Goal: Task Accomplishment & Management: Use online tool/utility

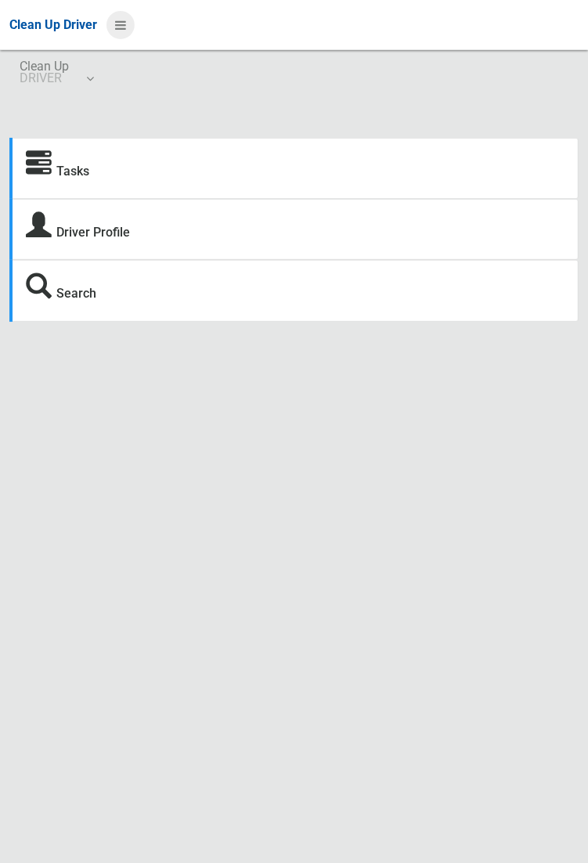
click at [126, 38] on icon at bounding box center [120, 25] width 11 height 27
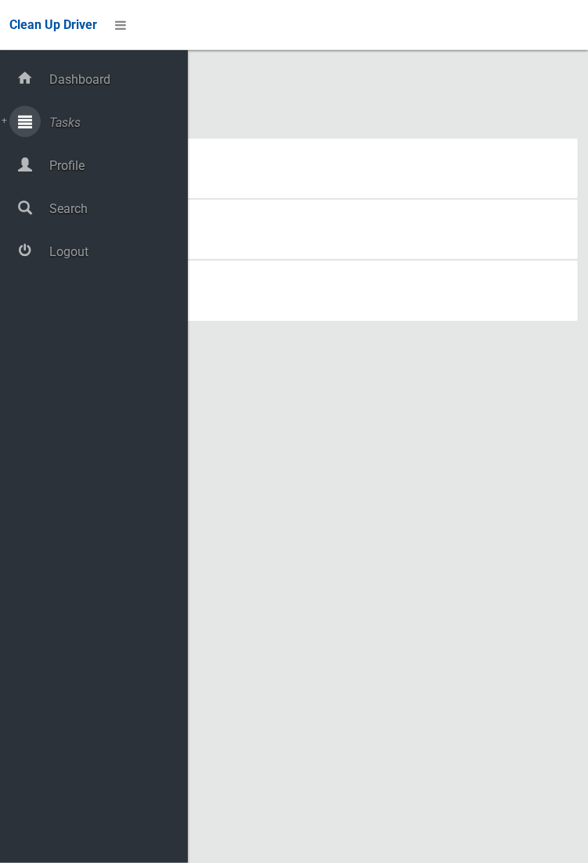
click at [128, 130] on span "Tasks" at bounding box center [116, 122] width 143 height 15
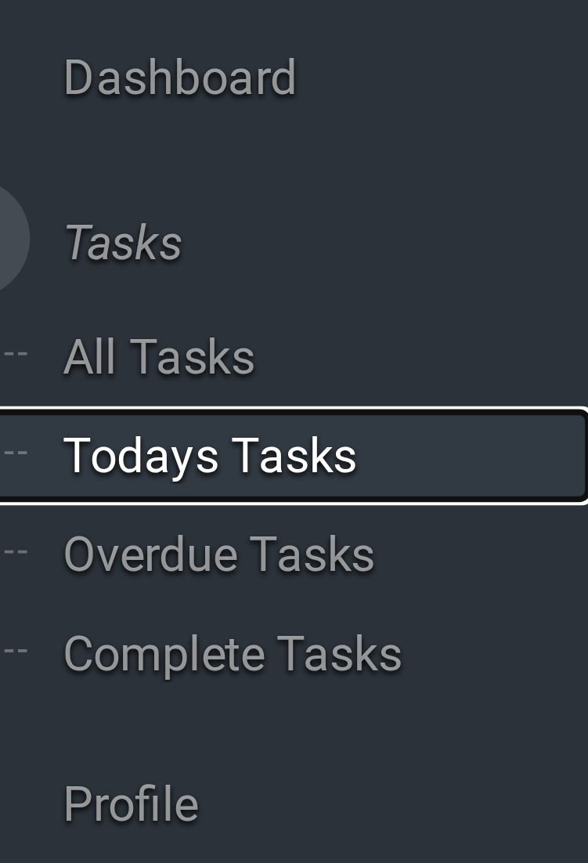
click at [117, 181] on span "Todays Tasks" at bounding box center [110, 178] width 130 height 15
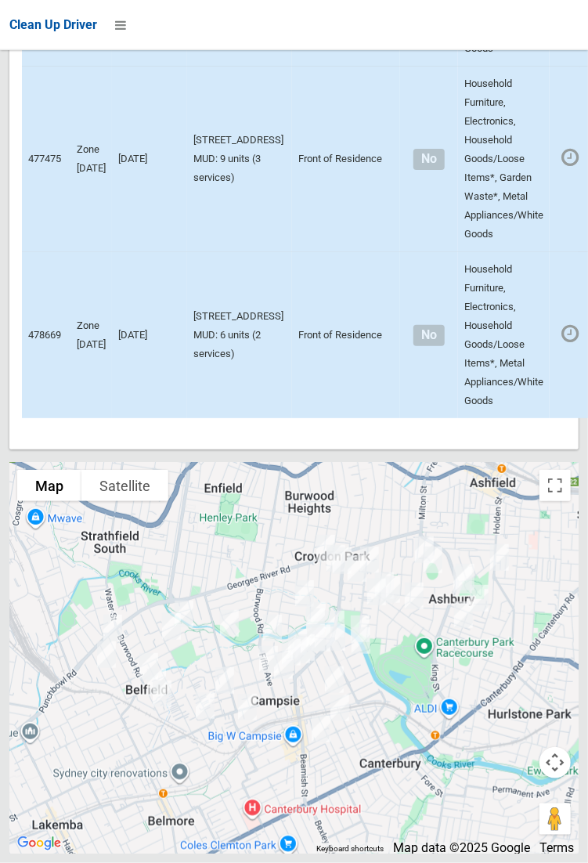
scroll to position [9410, 0]
click at [562, 566] on div at bounding box center [293, 657] width 569 height 391
click at [556, 501] on button "Toggle fullscreen view" at bounding box center [554, 485] width 31 height 31
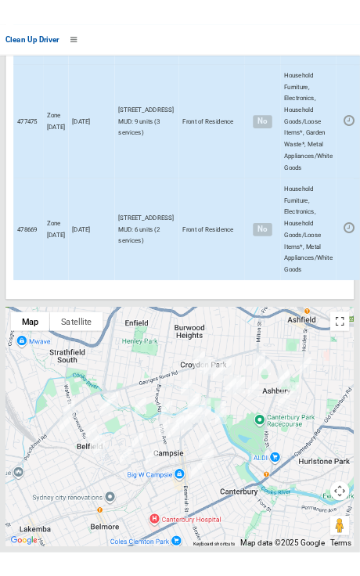
scroll to position [9450, 0]
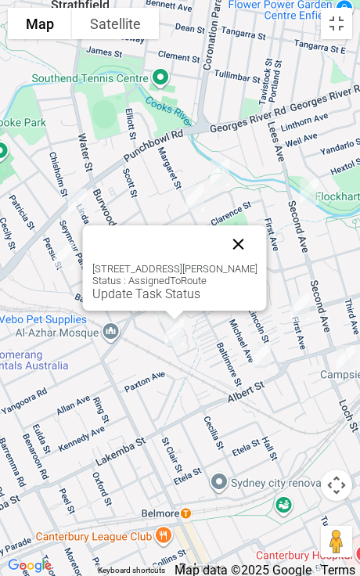
click at [251, 242] on button "Close" at bounding box center [239, 244] width 38 height 38
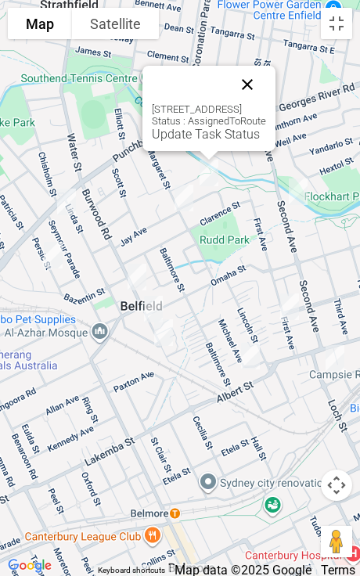
click at [266, 90] on button "Close" at bounding box center [248, 85] width 38 height 38
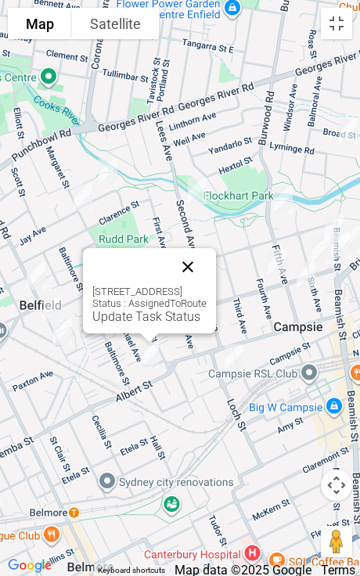
click at [207, 260] on button "Close" at bounding box center [188, 267] width 38 height 38
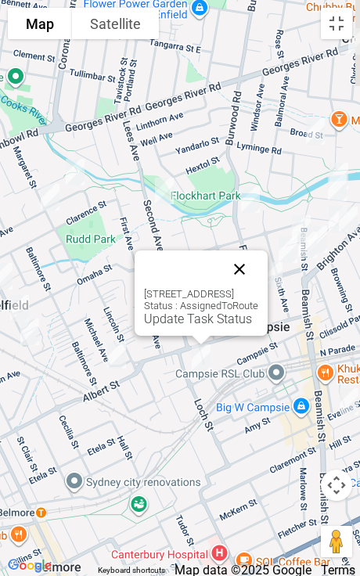
click at [258, 269] on button "Close" at bounding box center [240, 270] width 38 height 38
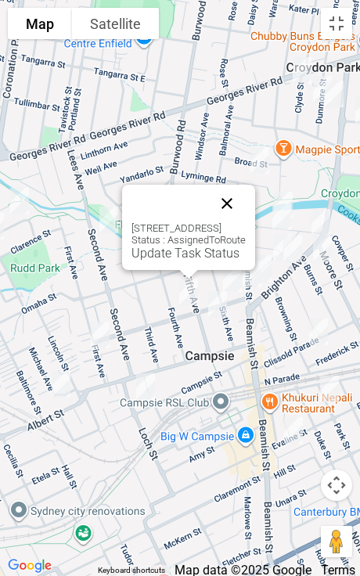
click at [246, 207] on button "Close" at bounding box center [227, 204] width 38 height 38
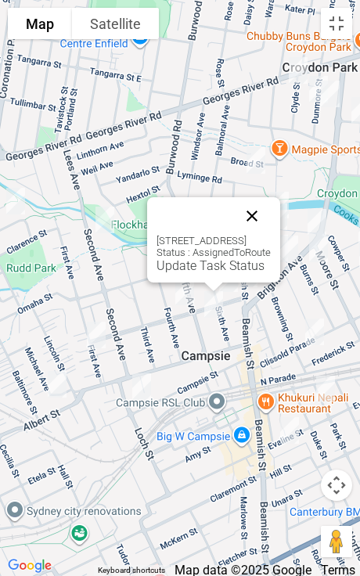
click at [271, 228] on button "Close" at bounding box center [252, 216] width 38 height 38
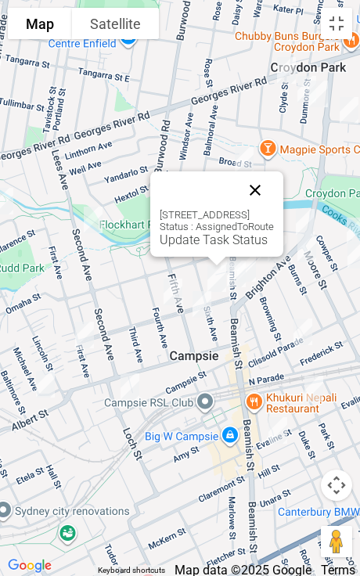
click at [274, 191] on button "Close" at bounding box center [255, 190] width 38 height 38
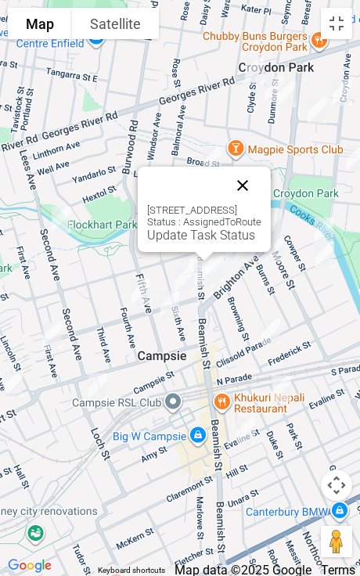
click at [261, 187] on button "Close" at bounding box center [243, 186] width 38 height 38
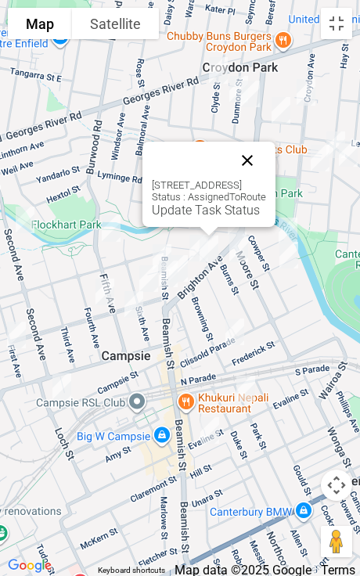
click at [266, 171] on button "Close" at bounding box center [248, 161] width 38 height 38
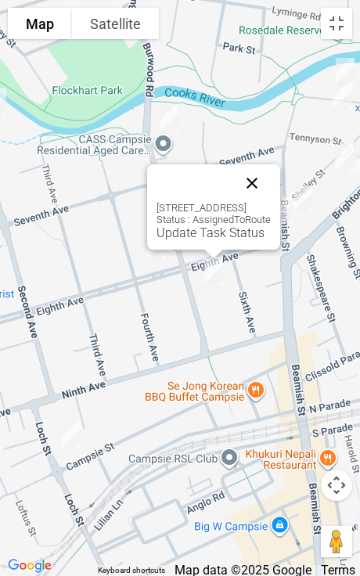
click at [271, 184] on button "Close" at bounding box center [252, 183] width 38 height 38
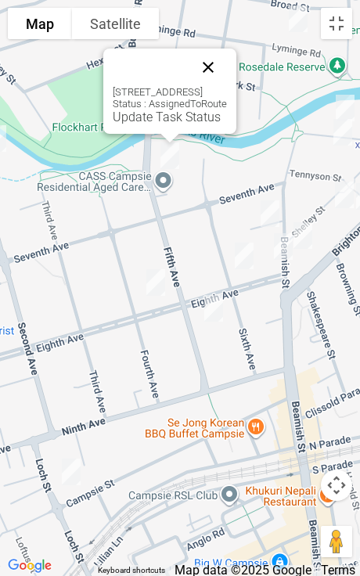
click at [227, 66] on button "Close" at bounding box center [208, 68] width 38 height 38
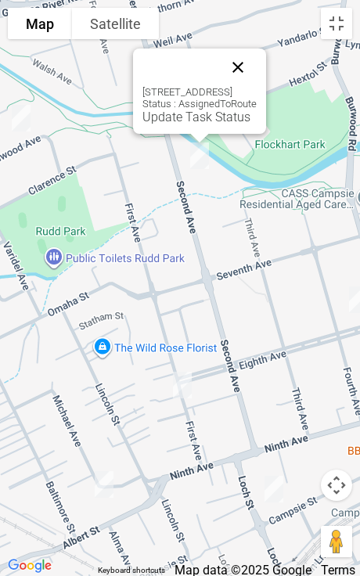
click at [257, 79] on button "Close" at bounding box center [238, 68] width 38 height 38
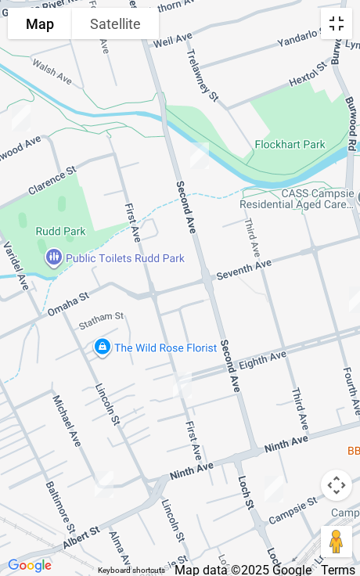
click at [341, 35] on button "Toggle fullscreen view" at bounding box center [336, 23] width 31 height 31
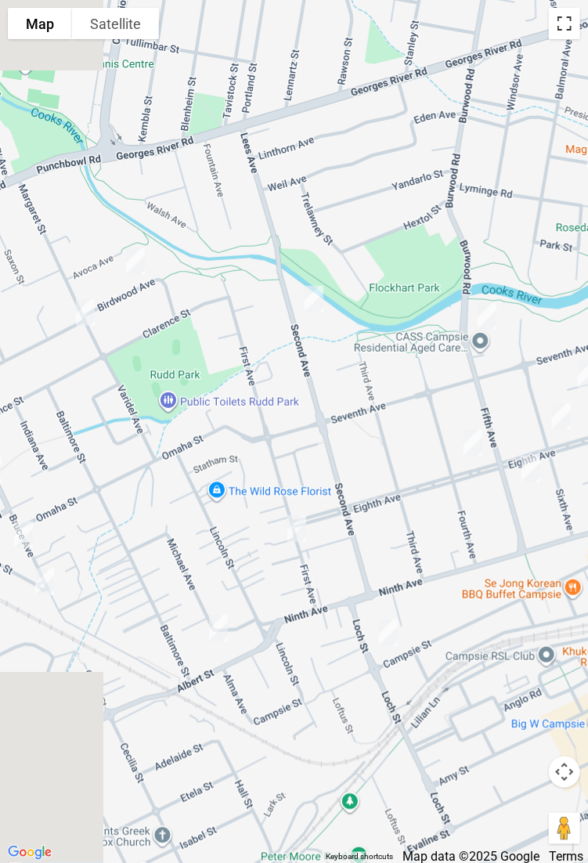
scroll to position [237, 0]
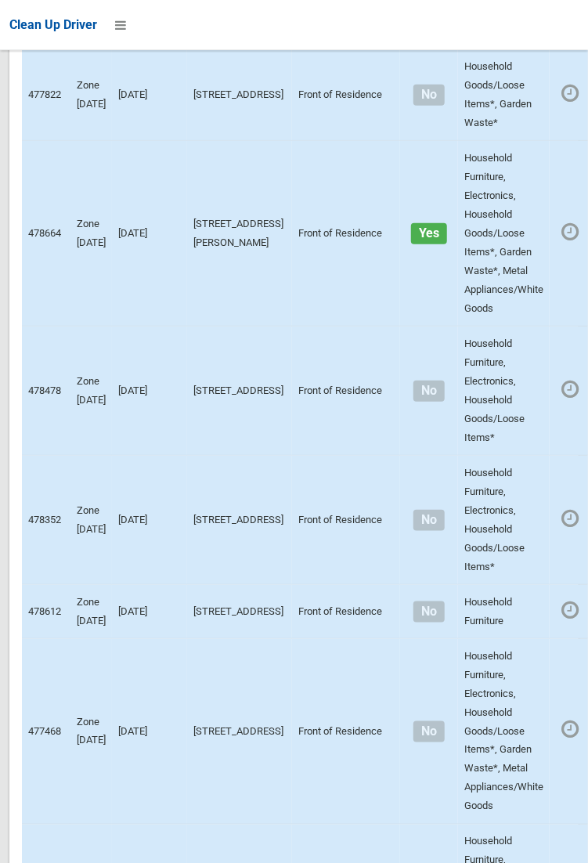
scroll to position [9410, 0]
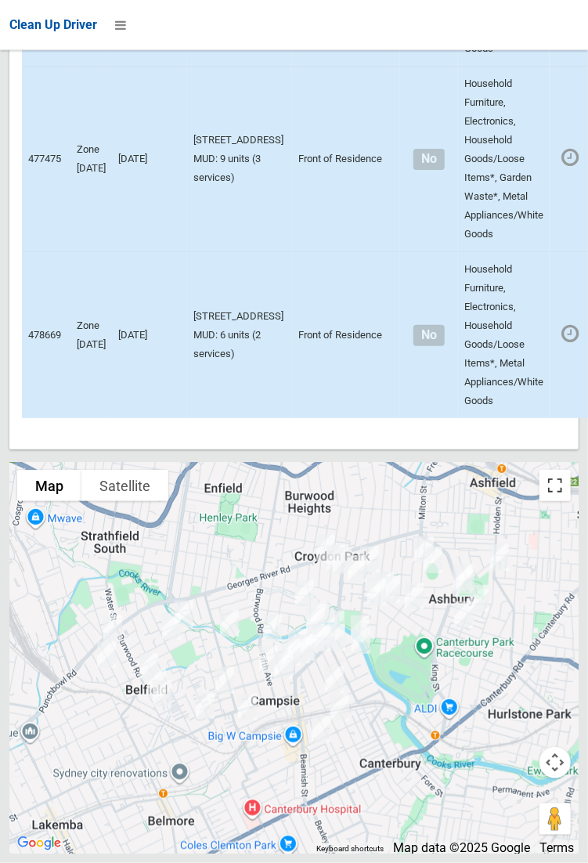
click at [556, 501] on button "Toggle fullscreen view" at bounding box center [554, 485] width 31 height 31
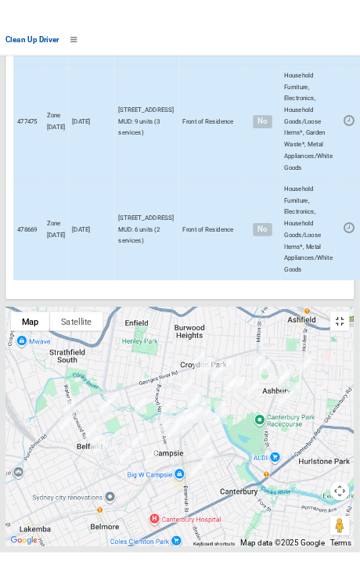
scroll to position [9450, 0]
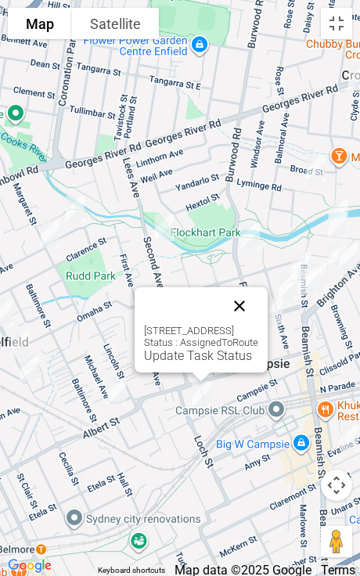
click at [258, 304] on button "Close" at bounding box center [240, 306] width 38 height 38
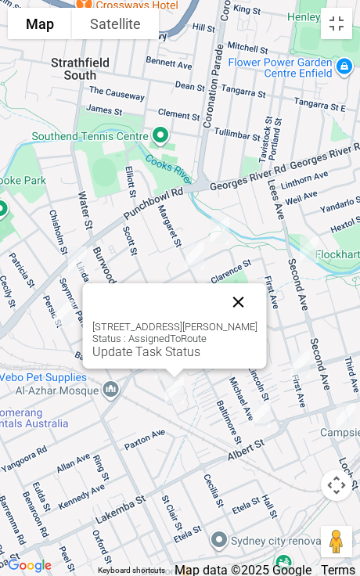
click at [250, 308] on button "Close" at bounding box center [239, 302] width 38 height 38
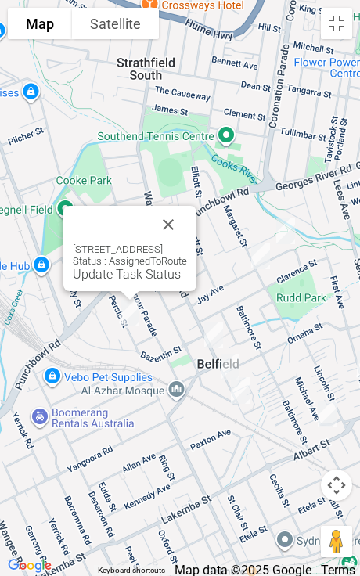
click at [95, 260] on div "16 Persic Street, BELFIELD NSW 2191 Status : AssignedToRoute Update Task Status" at bounding box center [130, 262] width 114 height 38
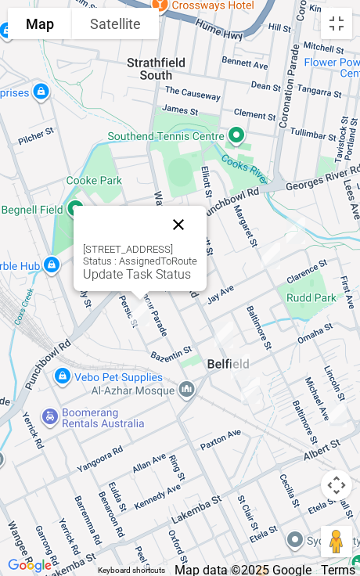
click at [197, 228] on button "Close" at bounding box center [179, 225] width 38 height 38
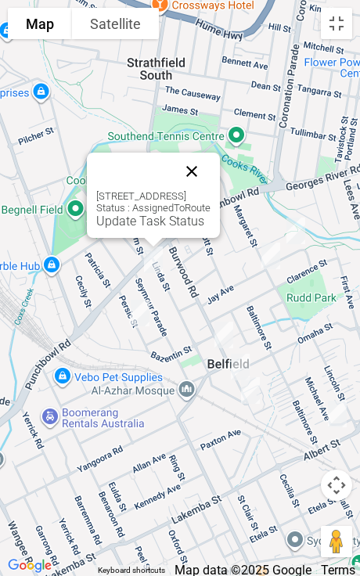
click at [211, 179] on button "Close" at bounding box center [192, 172] width 38 height 38
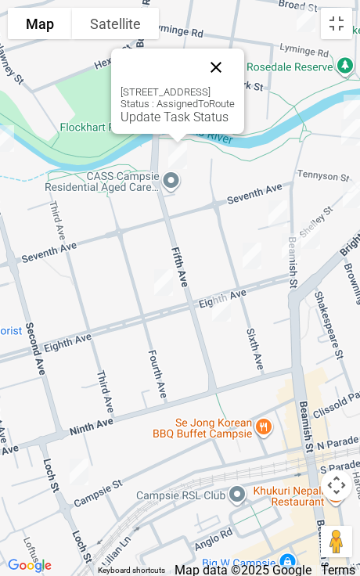
click at [235, 55] on button "Close" at bounding box center [216, 68] width 38 height 38
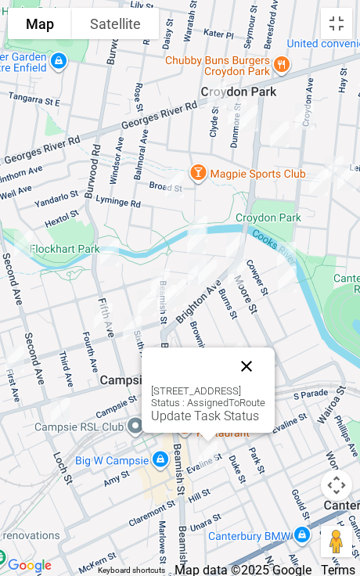
click at [265, 366] on button "Close" at bounding box center [247, 367] width 38 height 38
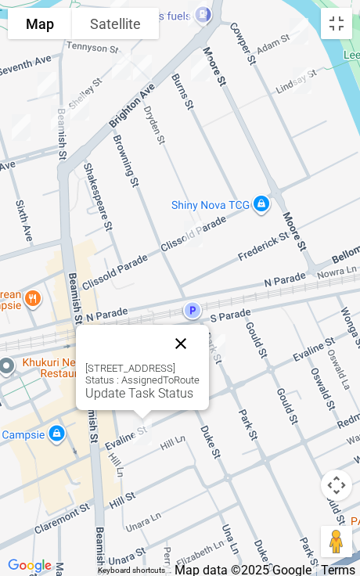
click at [200, 344] on button "Close" at bounding box center [181, 344] width 38 height 38
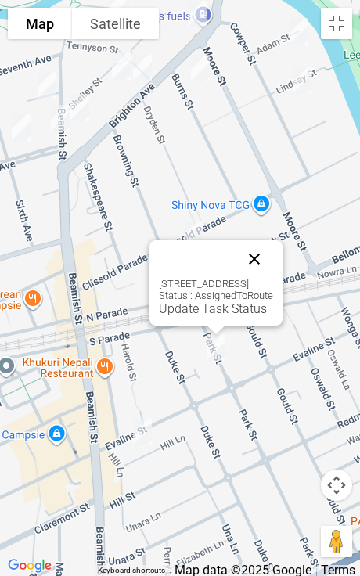
click at [273, 258] on button "Close" at bounding box center [255, 259] width 38 height 38
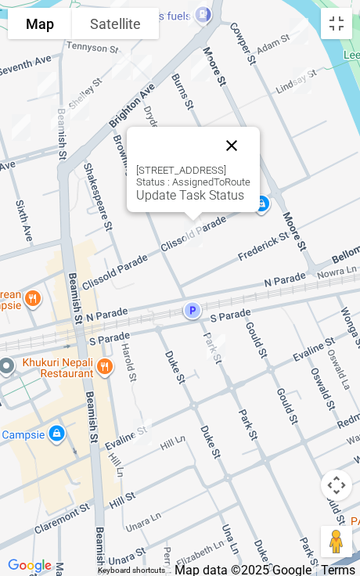
click at [251, 139] on button "Close" at bounding box center [232, 146] width 38 height 38
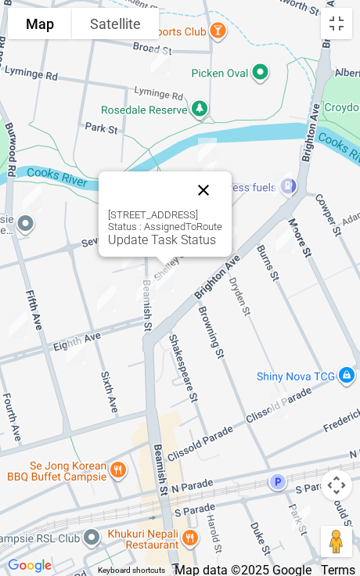
click at [222, 196] on button "Close" at bounding box center [204, 190] width 38 height 38
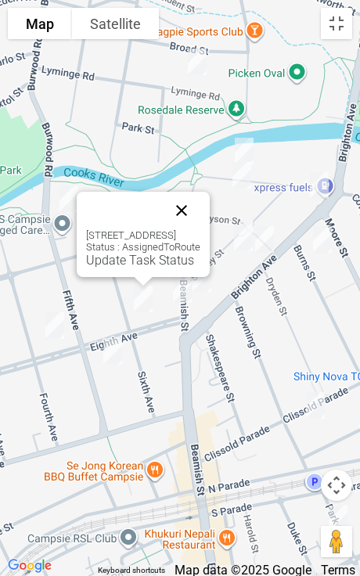
click at [200, 218] on button "Close" at bounding box center [182, 211] width 38 height 38
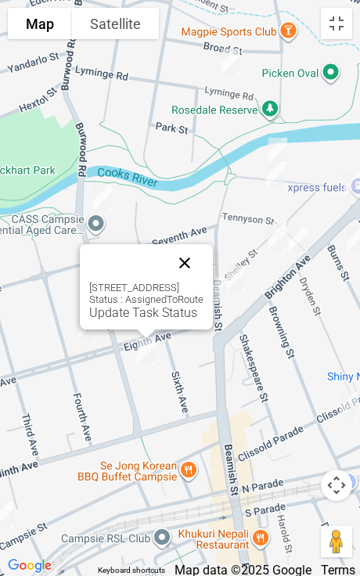
click at [204, 262] on button "Close" at bounding box center [185, 263] width 38 height 38
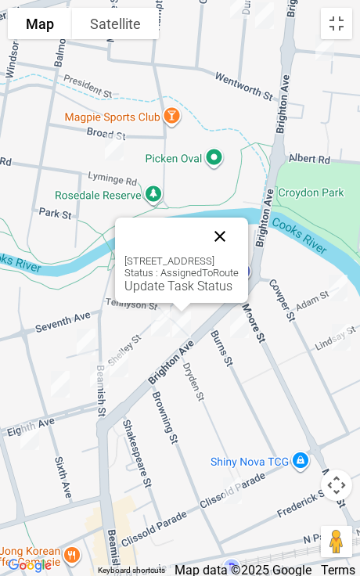
click at [239, 230] on button "Close" at bounding box center [220, 237] width 38 height 38
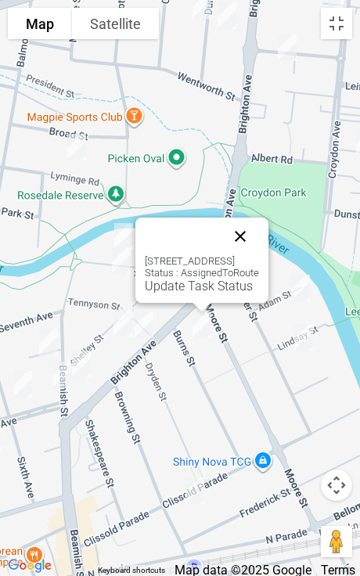
click at [259, 240] on button "Close" at bounding box center [241, 237] width 38 height 38
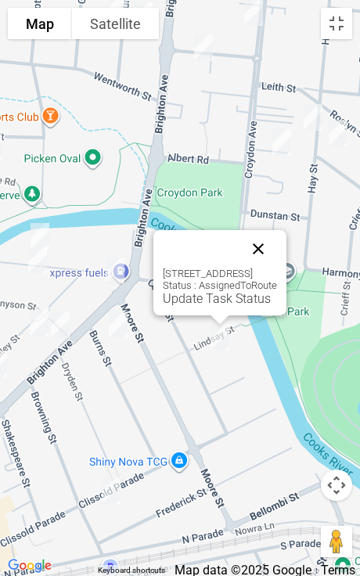
click at [277, 247] on button "Close" at bounding box center [259, 249] width 38 height 38
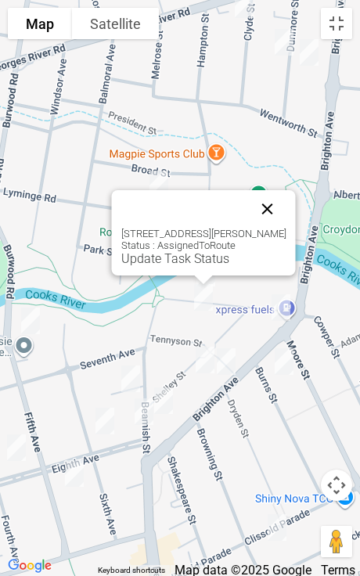
click at [260, 212] on button "Close" at bounding box center [268, 209] width 38 height 38
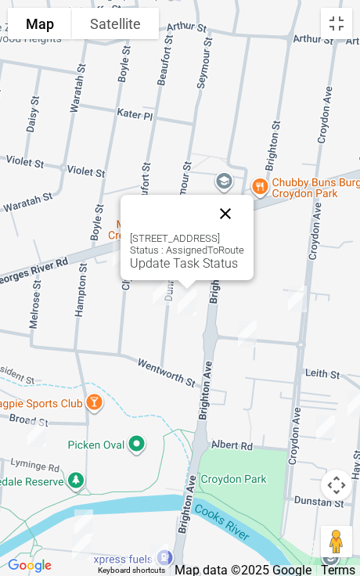
click at [244, 210] on button "Close" at bounding box center [226, 214] width 38 height 38
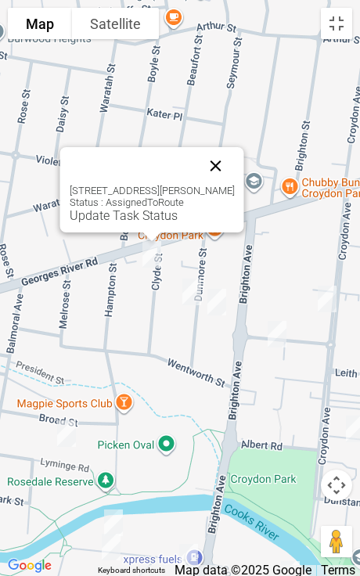
click at [235, 157] on button "Close" at bounding box center [216, 166] width 38 height 38
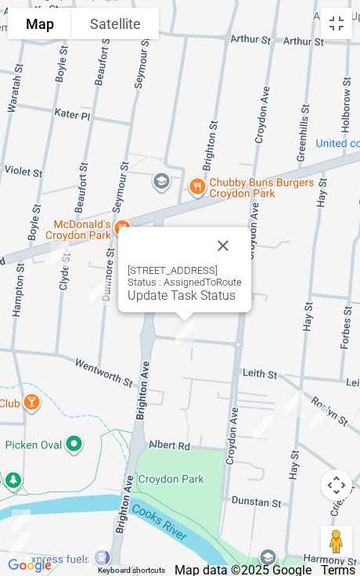
click at [204, 243] on div at bounding box center [166, 246] width 77 height 38
click at [242, 260] on button "Close" at bounding box center [223, 246] width 38 height 38
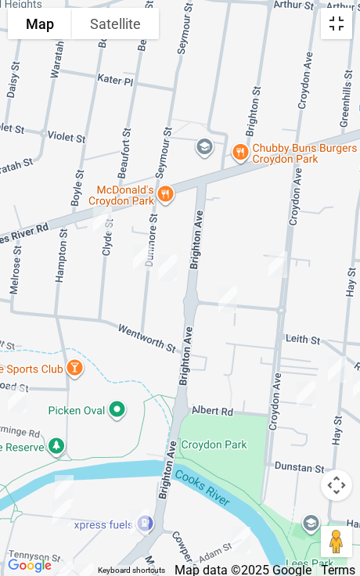
click at [352, 22] on button "Toggle fullscreen view" at bounding box center [336, 23] width 31 height 31
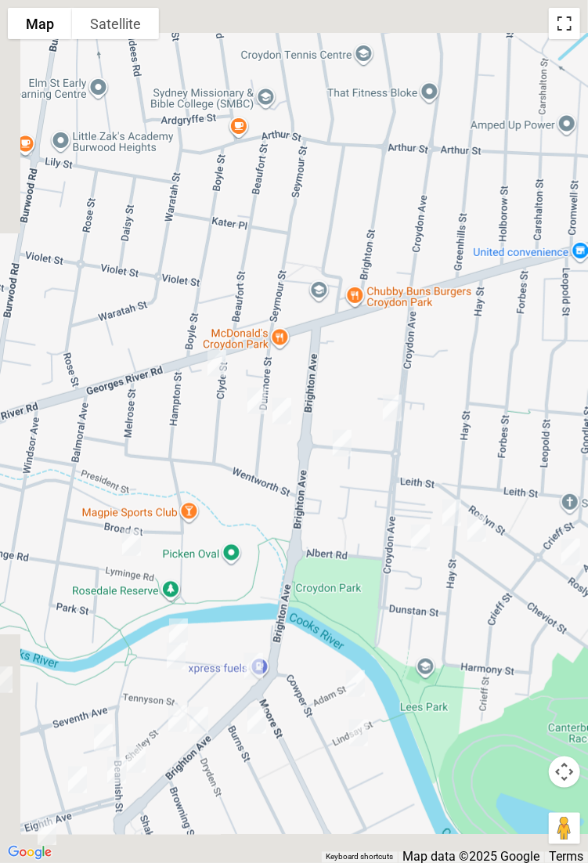
scroll to position [9410, 0]
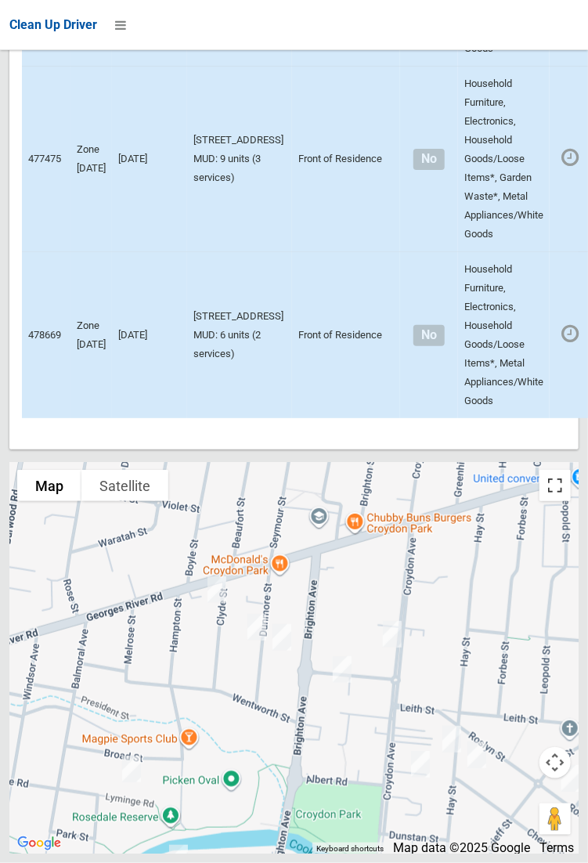
click at [557, 501] on button "Toggle fullscreen view" at bounding box center [554, 485] width 31 height 31
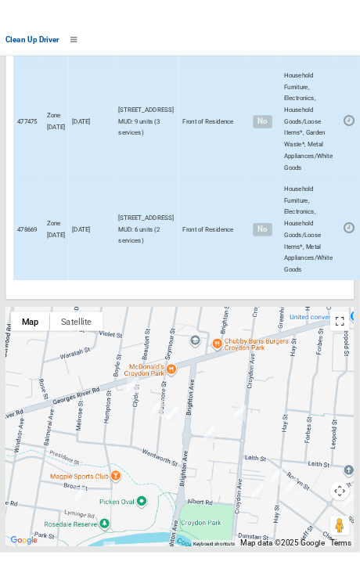
scroll to position [9450, 0]
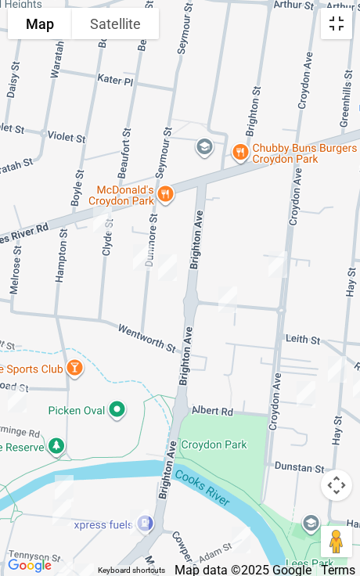
click at [341, 30] on button "Toggle fullscreen view" at bounding box center [336, 23] width 31 height 31
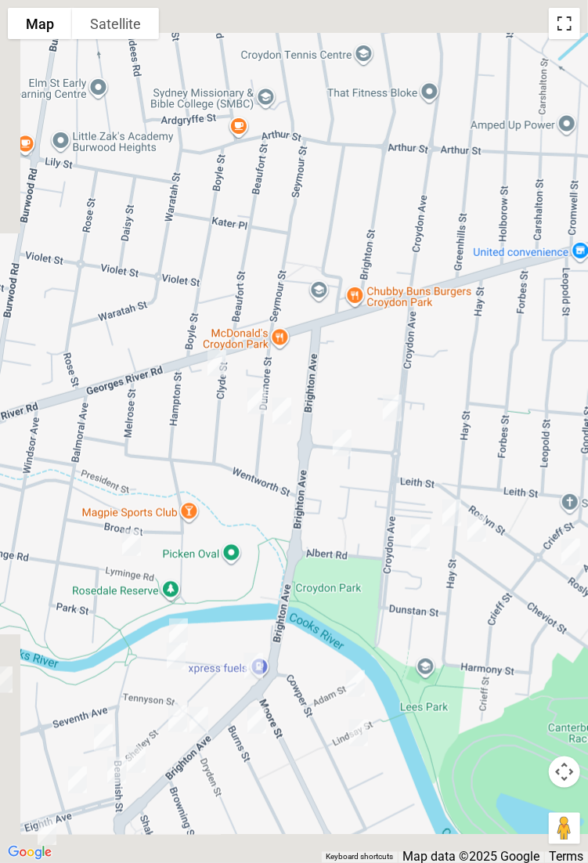
scroll to position [9410, 0]
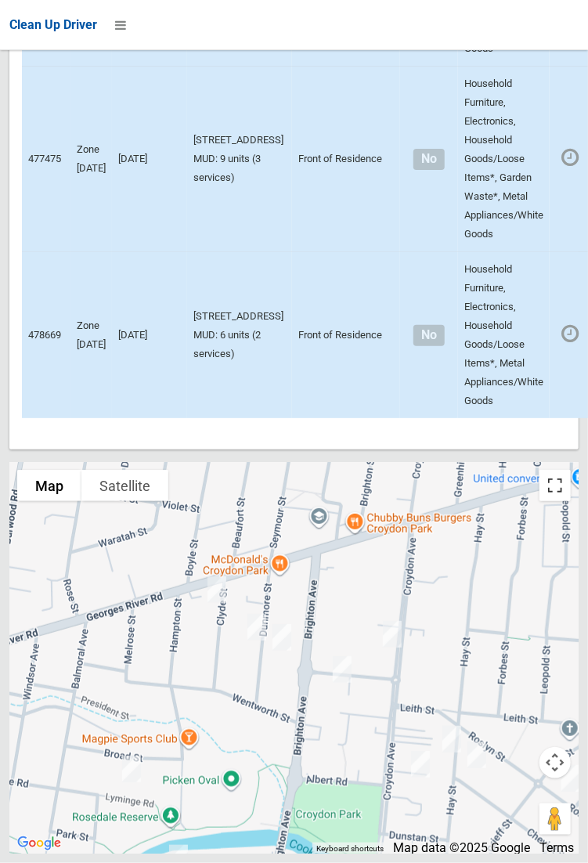
click at [557, 501] on button "Toggle fullscreen view" at bounding box center [554, 485] width 31 height 31
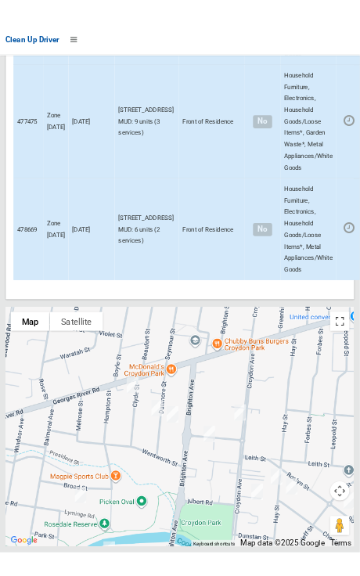
scroll to position [9450, 0]
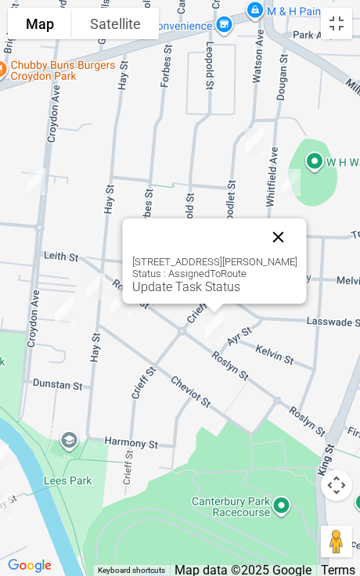
click at [283, 228] on button "Close" at bounding box center [279, 237] width 38 height 38
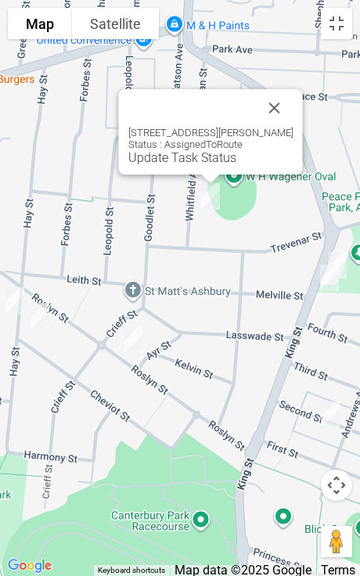
click at [303, 113] on div "18 Whitfield Avenue, ASHBURY NSW 2193 Status : AssignedToRoute Update Task Stat…" at bounding box center [211, 131] width 184 height 85
click at [288, 96] on button "Close" at bounding box center [275, 108] width 38 height 38
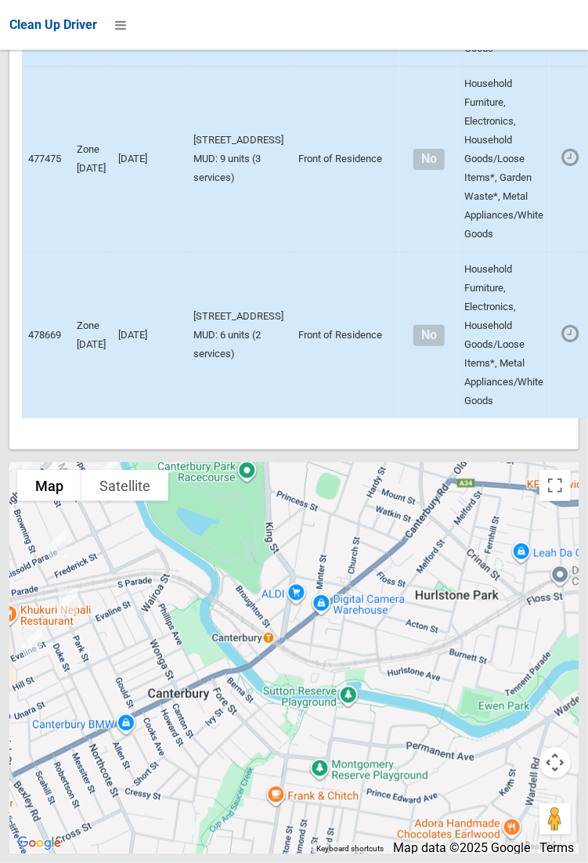
scroll to position [9410, 0]
click at [558, 556] on div at bounding box center [293, 657] width 569 height 391
click at [550, 501] on button "Toggle fullscreen view" at bounding box center [554, 485] width 31 height 31
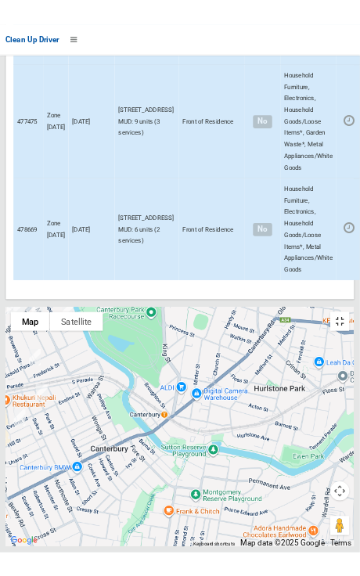
scroll to position [9450, 0]
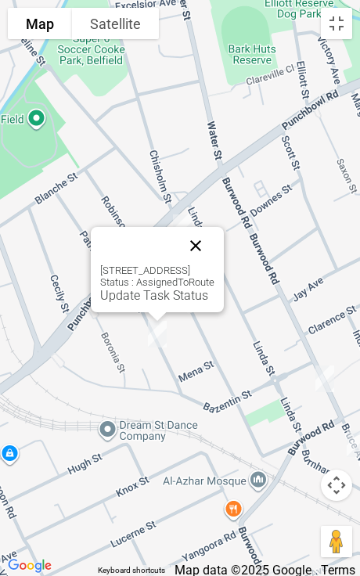
click at [215, 248] on button "Close" at bounding box center [196, 246] width 38 height 38
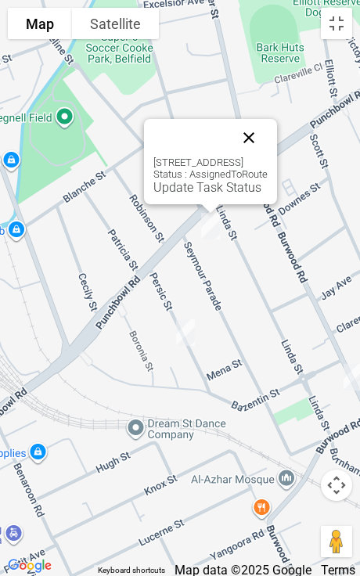
click at [268, 148] on button "Close" at bounding box center [249, 138] width 38 height 38
click at [268, 135] on button "Close" at bounding box center [249, 138] width 38 height 38
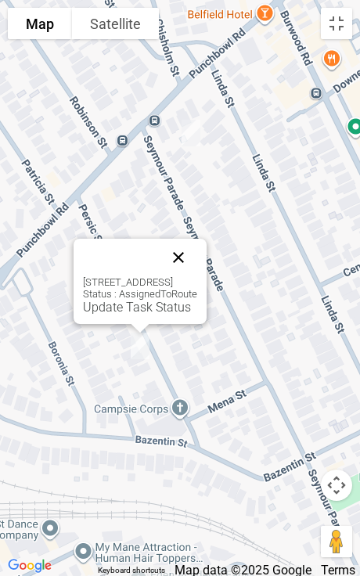
click at [197, 265] on button "Close" at bounding box center [179, 258] width 38 height 38
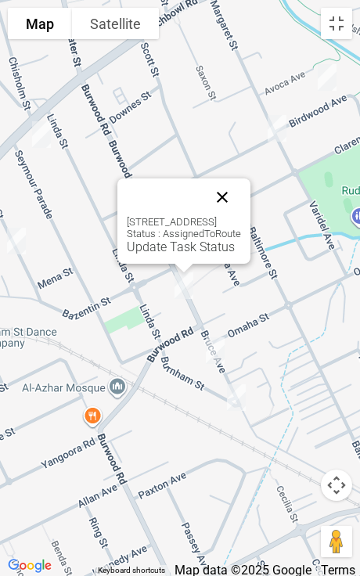
click at [241, 207] on button "Close" at bounding box center [223, 197] width 38 height 38
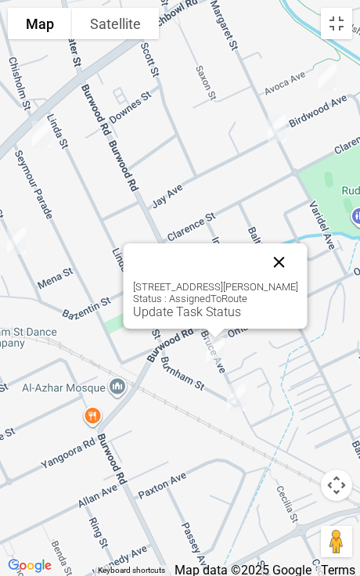
click at [298, 272] on button "Close" at bounding box center [280, 262] width 38 height 38
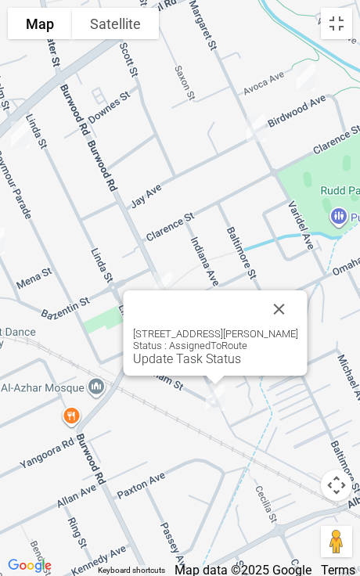
click at [304, 298] on div "4 Burnham Street, BELFIELD NSW 2191 Status : AssignedToRoute Update Task Status" at bounding box center [216, 332] width 184 height 85
click at [295, 309] on button "Close" at bounding box center [280, 309] width 38 height 38
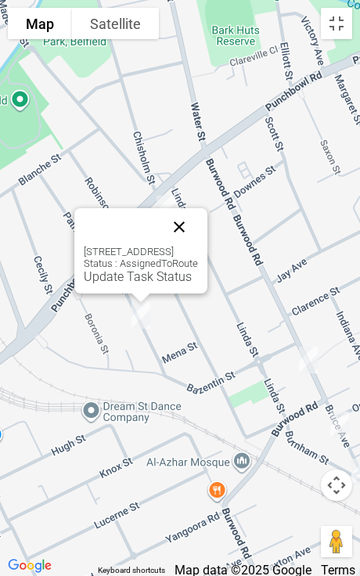
click at [198, 228] on button "Close" at bounding box center [179, 227] width 38 height 38
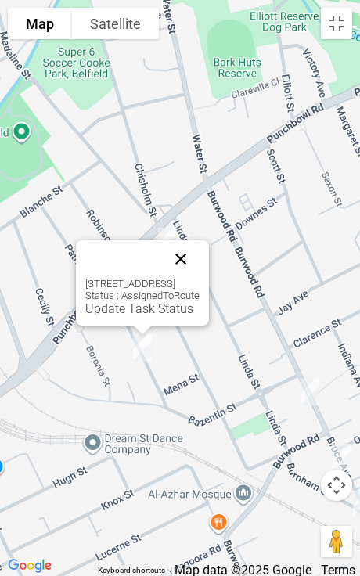
click at [200, 265] on button "Close" at bounding box center [181, 259] width 38 height 38
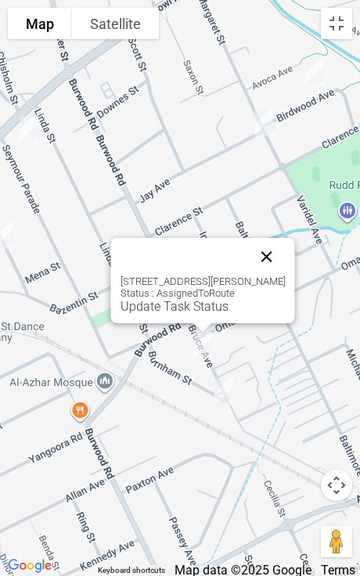
click at [285, 262] on button "Close" at bounding box center [267, 257] width 38 height 38
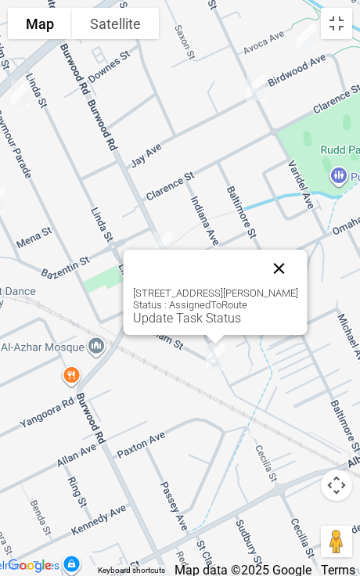
click at [283, 267] on button "Close" at bounding box center [280, 269] width 38 height 38
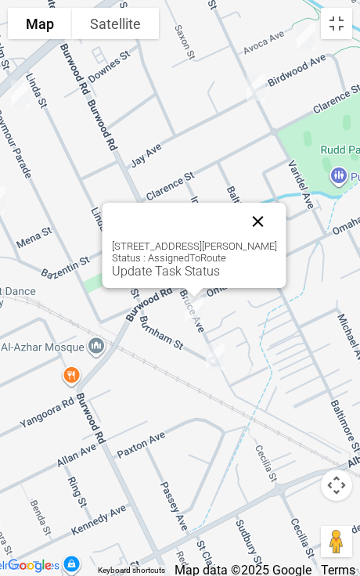
click at [261, 222] on button "Close" at bounding box center [259, 222] width 38 height 38
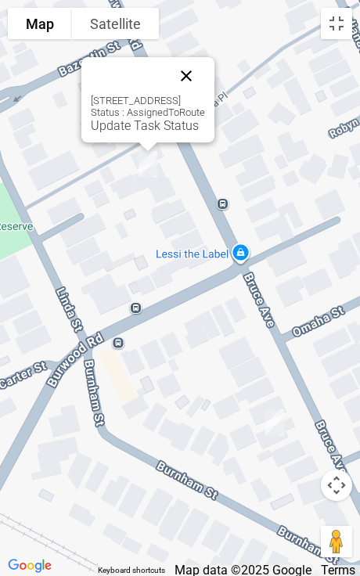
click at [205, 70] on button "Close" at bounding box center [187, 76] width 38 height 38
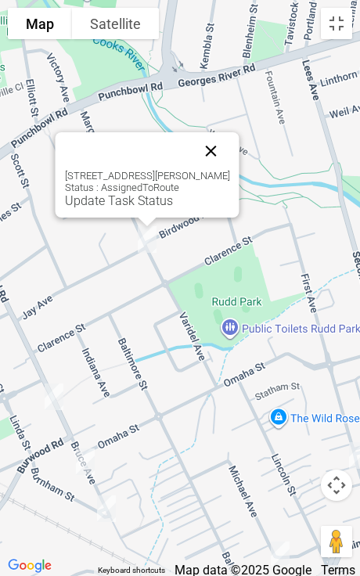
click at [228, 148] on button "Close" at bounding box center [212, 151] width 38 height 38
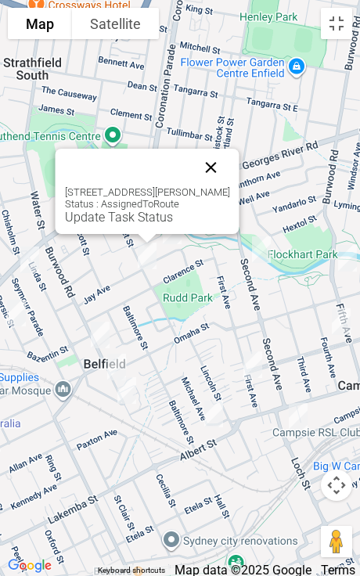
click at [227, 161] on button "Close" at bounding box center [212, 168] width 38 height 38
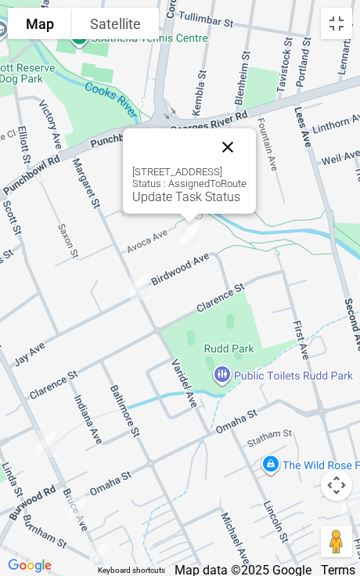
click at [247, 143] on button "Close" at bounding box center [228, 147] width 38 height 38
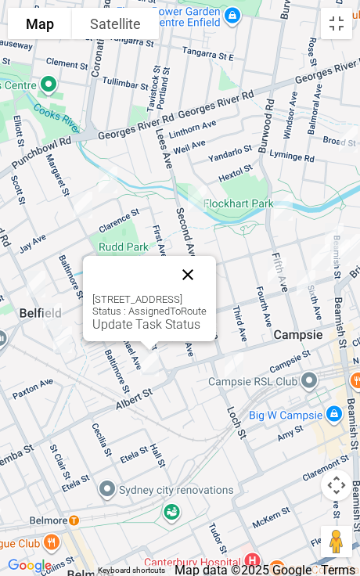
click at [207, 275] on button "Close" at bounding box center [188, 275] width 38 height 38
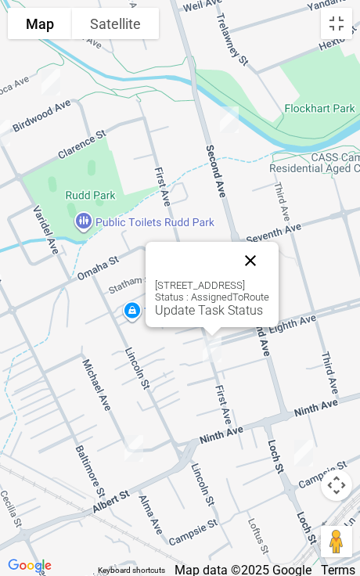
click at [269, 253] on button "Close" at bounding box center [251, 261] width 38 height 38
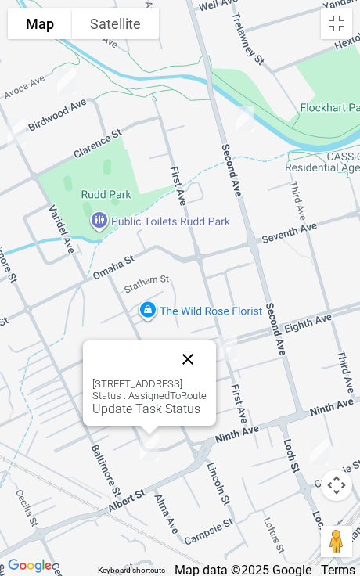
click at [207, 362] on button "Close" at bounding box center [188, 360] width 38 height 38
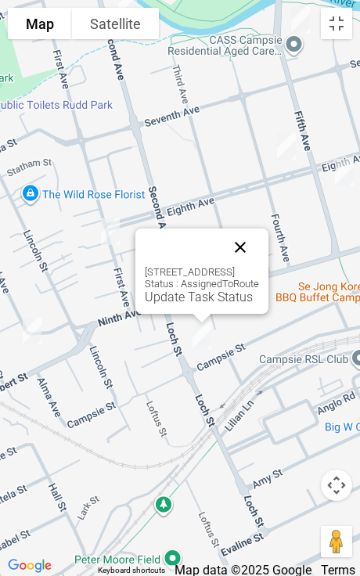
click at [259, 243] on button "Close" at bounding box center [241, 248] width 38 height 38
click at [259, 248] on button "Close" at bounding box center [241, 248] width 38 height 38
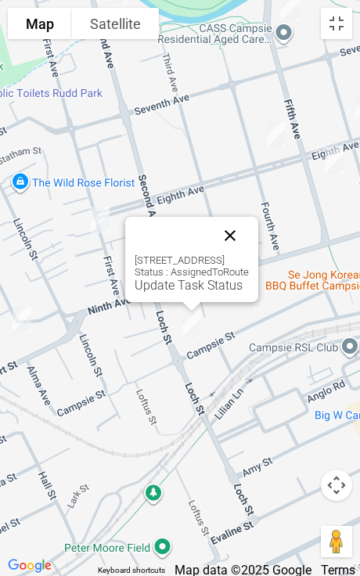
click at [249, 243] on button "Close" at bounding box center [230, 236] width 38 height 38
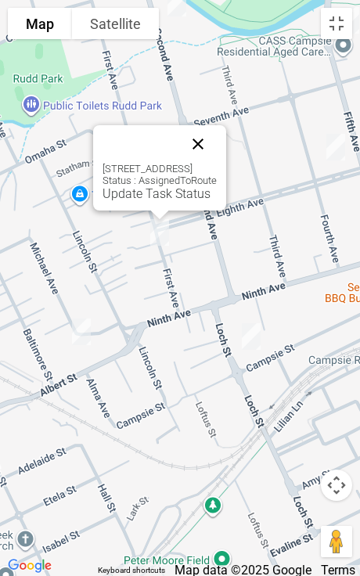
click at [217, 143] on button "Close" at bounding box center [198, 144] width 38 height 38
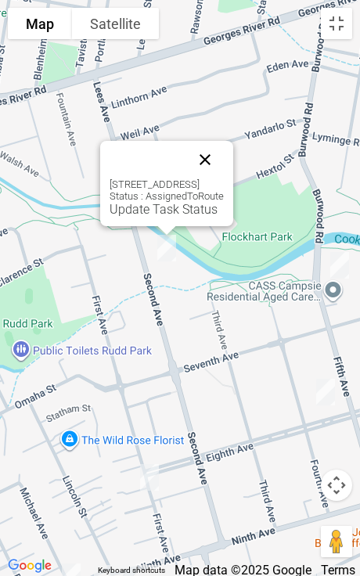
click at [224, 157] on button "Close" at bounding box center [205, 160] width 38 height 38
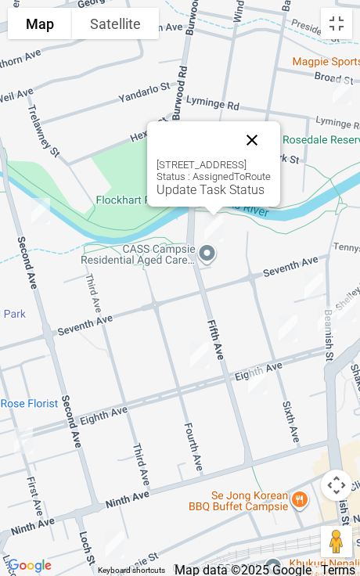
click at [271, 139] on button "Close" at bounding box center [252, 140] width 38 height 38
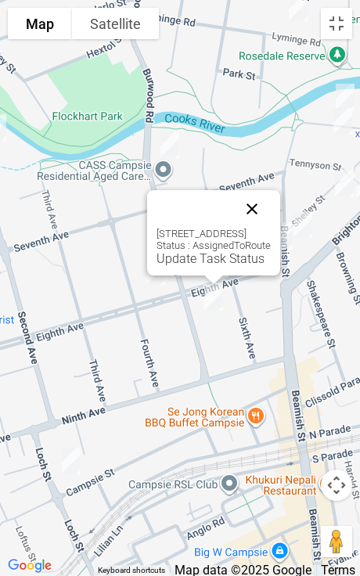
click at [271, 215] on button "Close" at bounding box center [252, 209] width 38 height 38
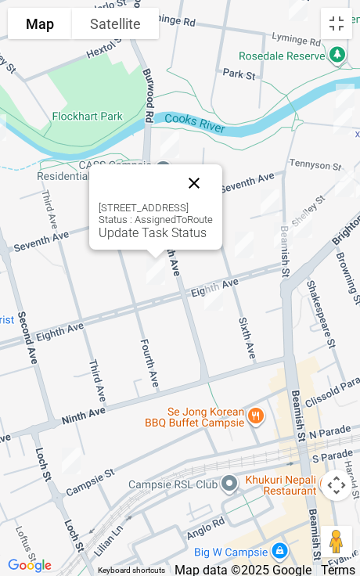
click at [213, 186] on button "Close" at bounding box center [194, 183] width 38 height 38
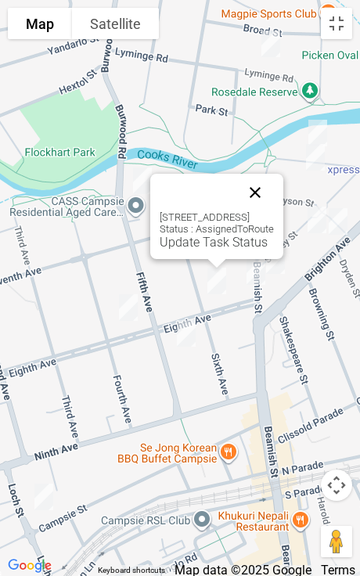
click at [274, 197] on button "Close" at bounding box center [255, 193] width 38 height 38
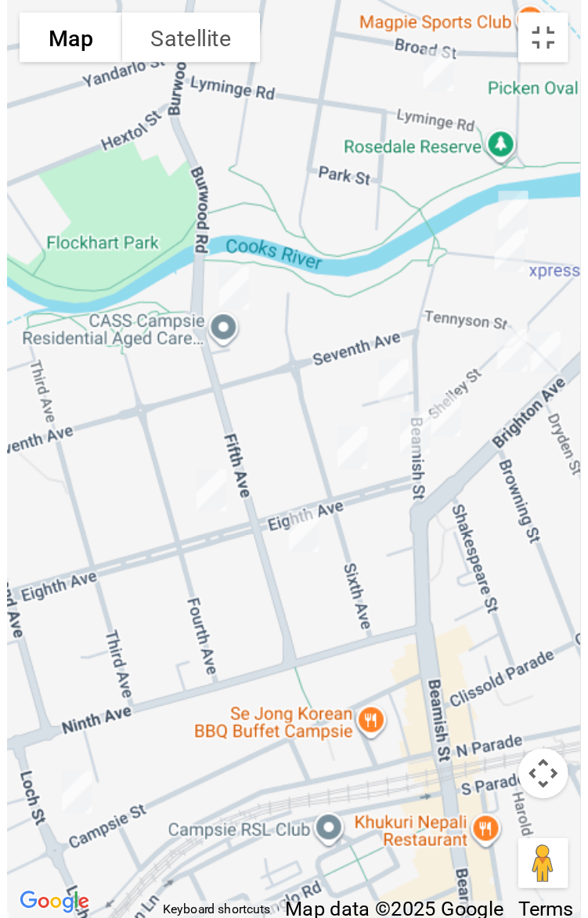
scroll to position [9410, 0]
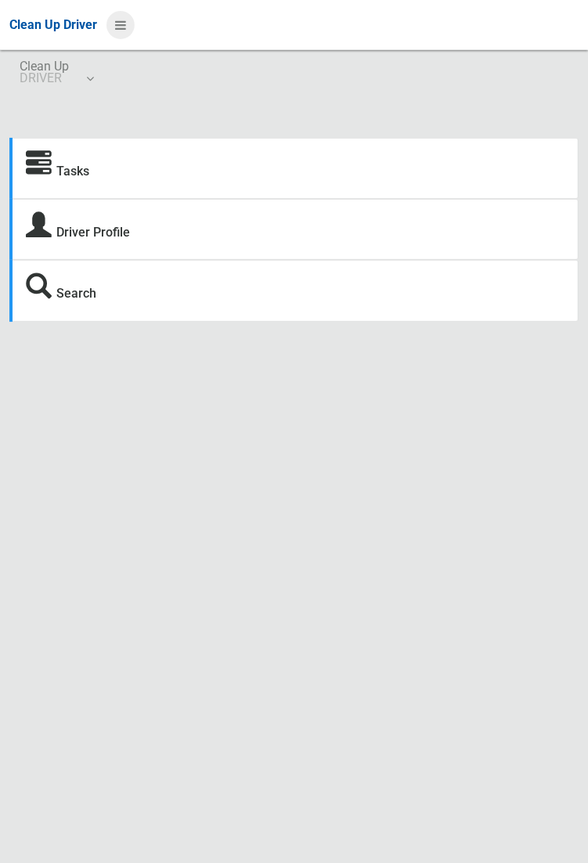
click at [126, 38] on icon at bounding box center [120, 25] width 11 height 27
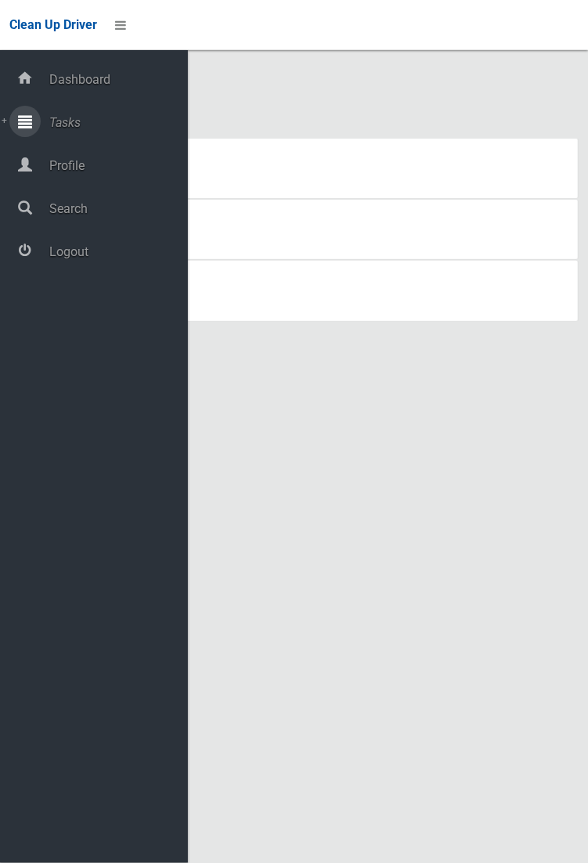
click at [49, 123] on span "Tasks" at bounding box center [116, 122] width 143 height 15
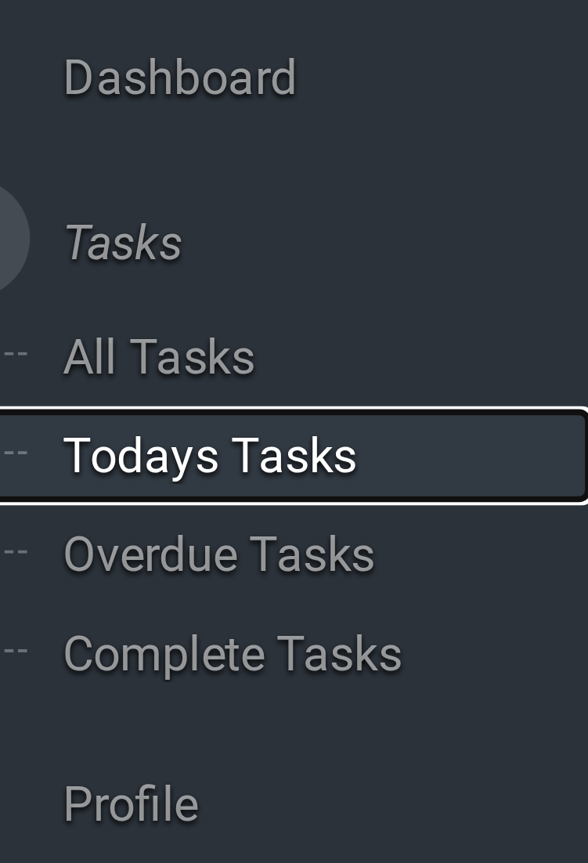
click at [72, 180] on span "Todays Tasks" at bounding box center [110, 178] width 130 height 15
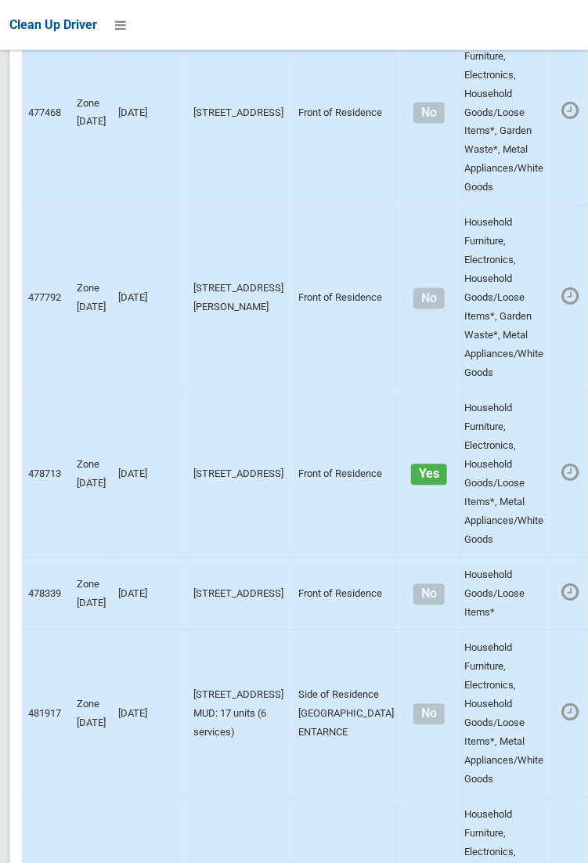
scroll to position [9410, 0]
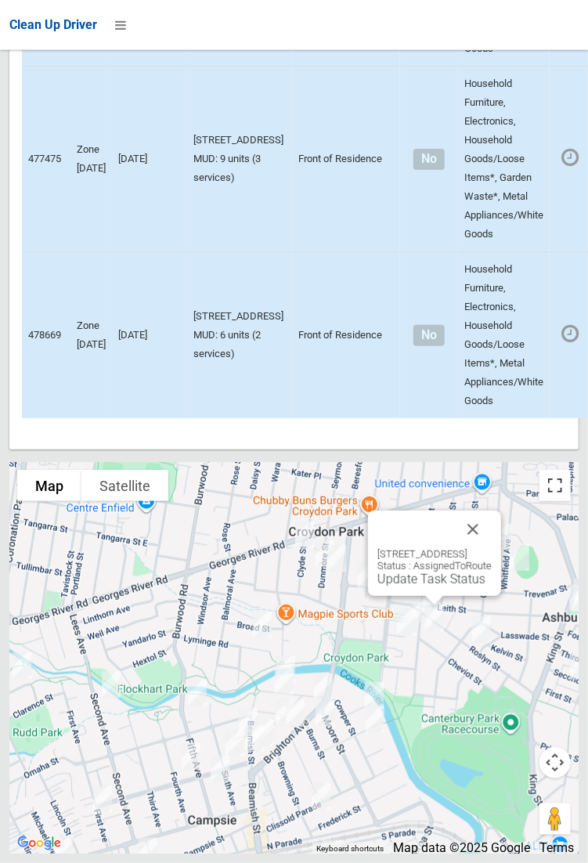
click at [557, 501] on button "Toggle fullscreen view" at bounding box center [554, 485] width 31 height 31
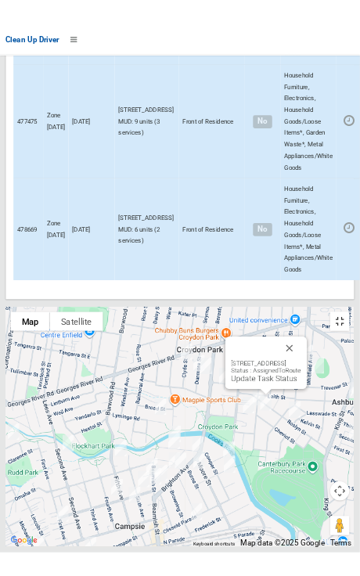
scroll to position [9450, 0]
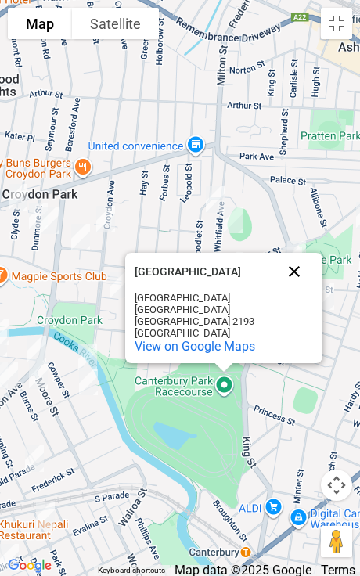
click at [304, 287] on button "Close" at bounding box center [295, 272] width 38 height 38
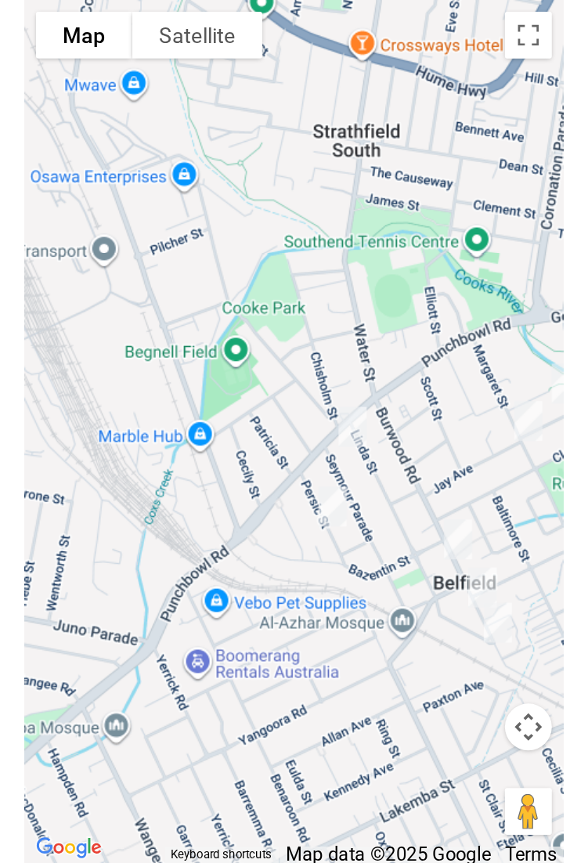
scroll to position [9387, 0]
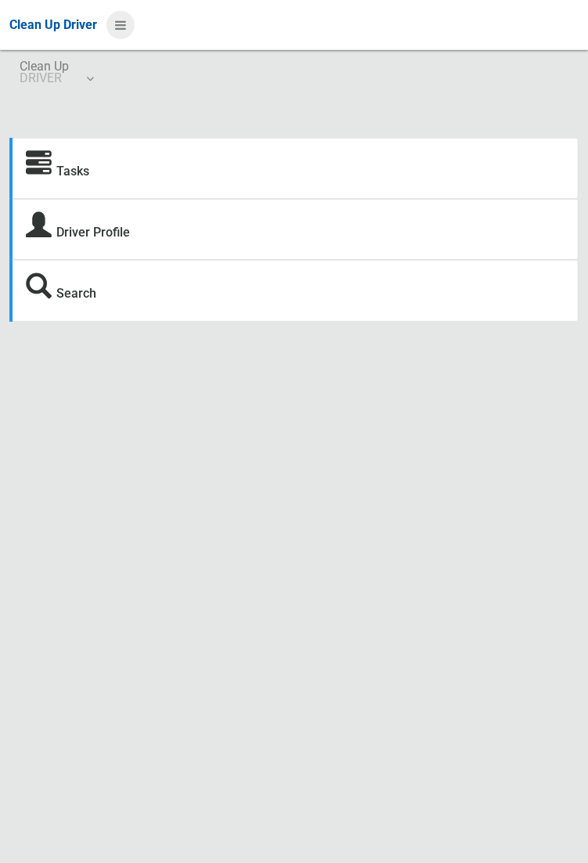
click at [123, 27] on icon at bounding box center [120, 25] width 11 height 27
click at [126, 36] on icon at bounding box center [120, 25] width 11 height 27
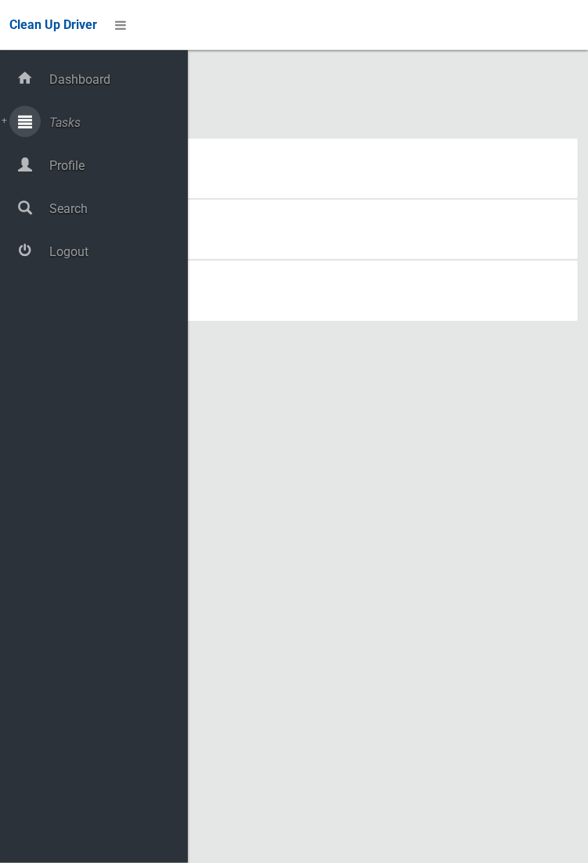
click at [123, 129] on span "Tasks" at bounding box center [116, 122] width 143 height 15
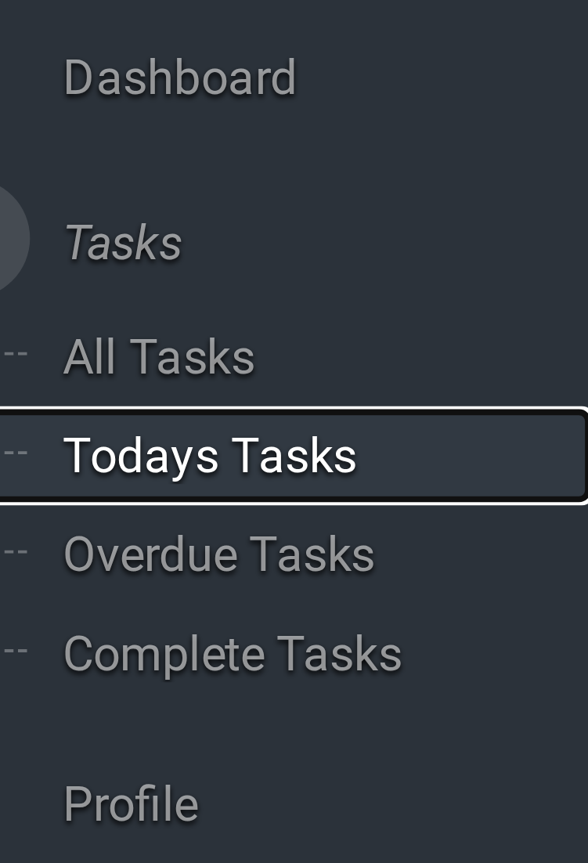
click at [106, 173] on span "Todays Tasks" at bounding box center [110, 178] width 130 height 15
click at [110, 178] on span "Todays Tasks" at bounding box center [110, 178] width 130 height 15
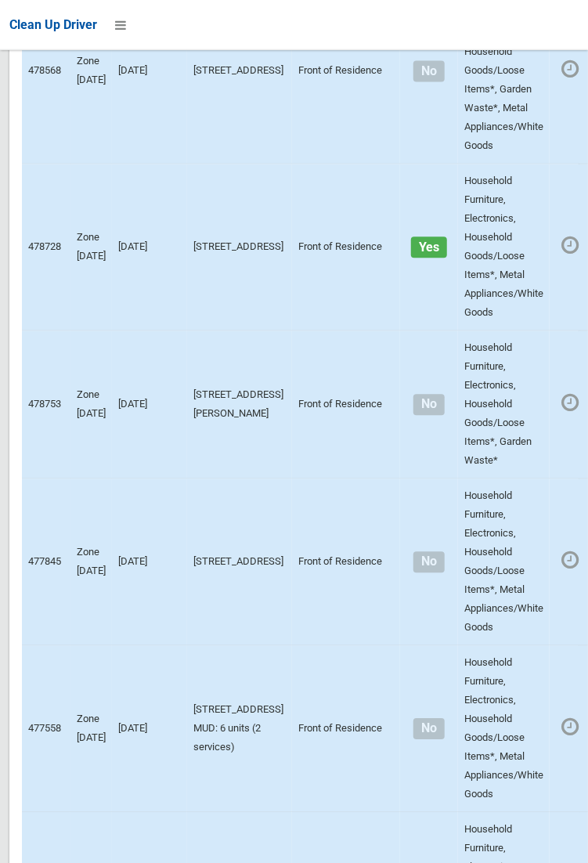
scroll to position [2699, 0]
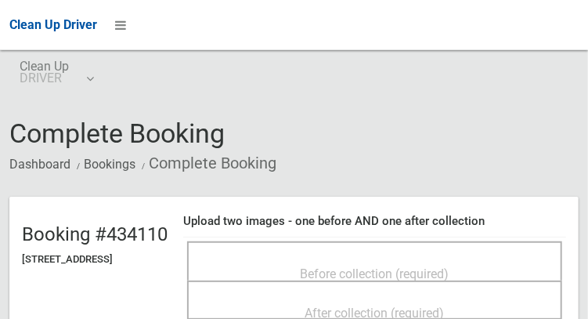
click at [320, 266] on span "Before collection (required)" at bounding box center [375, 273] width 149 height 15
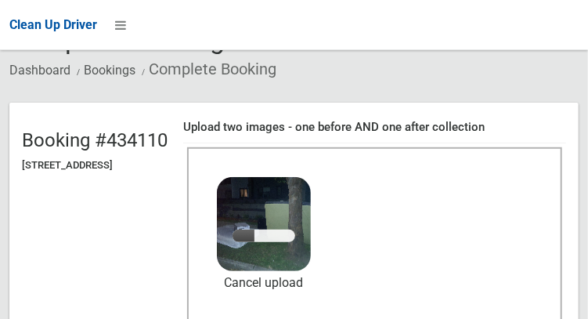
scroll to position [160, 0]
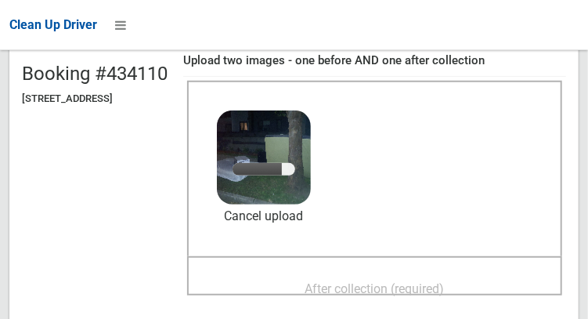
click at [405, 283] on span "After collection (required)" at bounding box center [374, 288] width 139 height 15
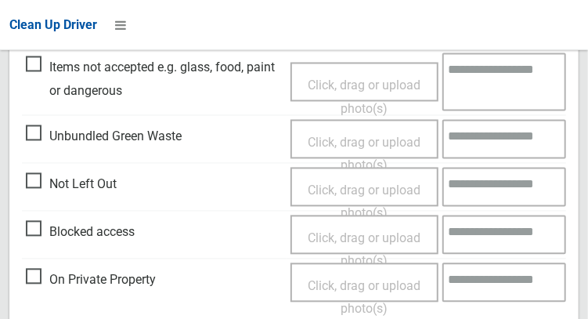
scroll to position [940, 0]
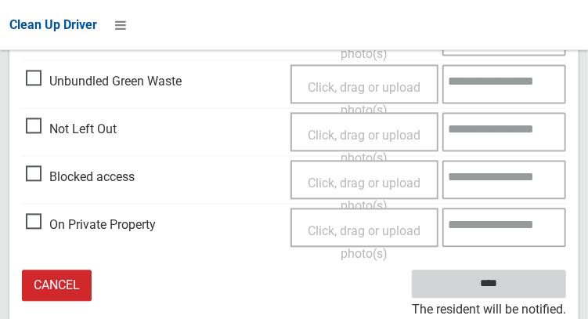
click at [534, 282] on input "****" at bounding box center [489, 283] width 154 height 29
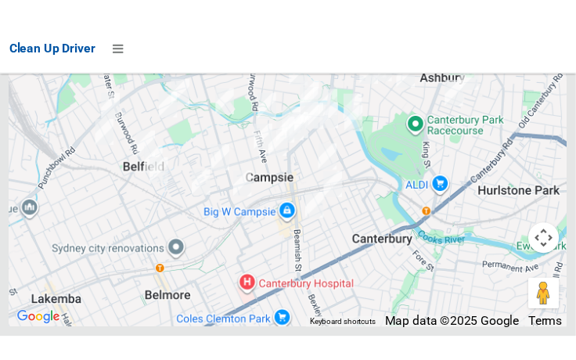
scroll to position [9842, 0]
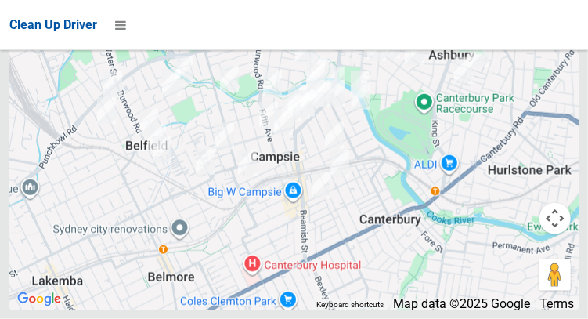
click at [561, 134] on div at bounding box center [293, 113] width 569 height 391
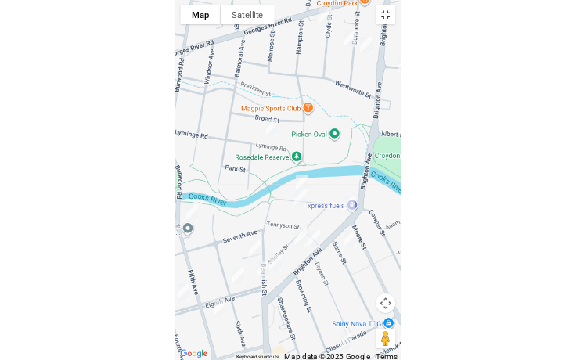
scroll to position [9752, 0]
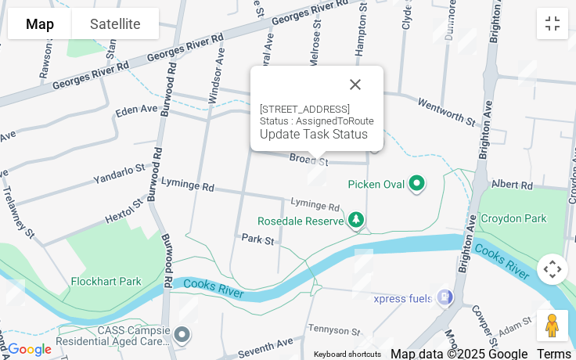
click at [384, 98] on div "18 Lyminge Road, CROYDON PARK NSW 2133 Status : AssignedToRoute Update Task Sta…" at bounding box center [317, 108] width 133 height 85
click at [374, 96] on button "Close" at bounding box center [356, 85] width 38 height 38
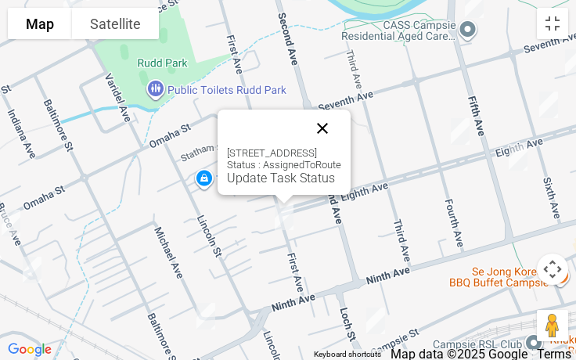
click at [341, 137] on button "Close" at bounding box center [323, 129] width 38 height 38
click at [341, 138] on button "Close" at bounding box center [323, 129] width 38 height 38
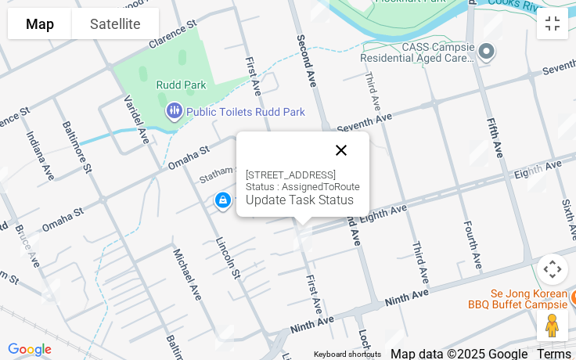
click at [360, 158] on button "Close" at bounding box center [342, 151] width 38 height 38
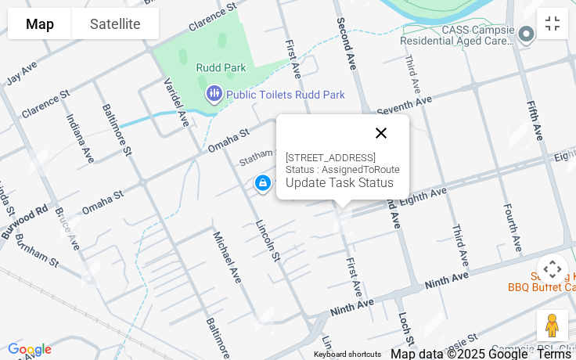
click at [400, 135] on button "Close" at bounding box center [381, 133] width 38 height 38
click at [338, 184] on link "Update Task Status" at bounding box center [340, 182] width 108 height 15
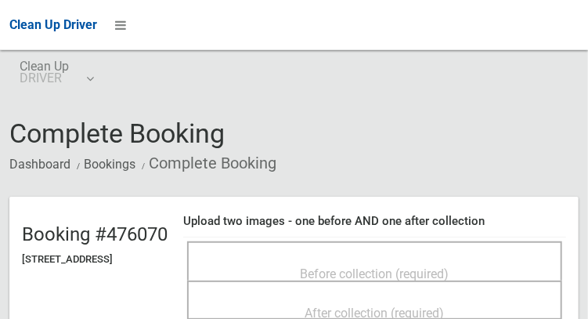
click at [325, 266] on span "Before collection (required)" at bounding box center [375, 273] width 149 height 15
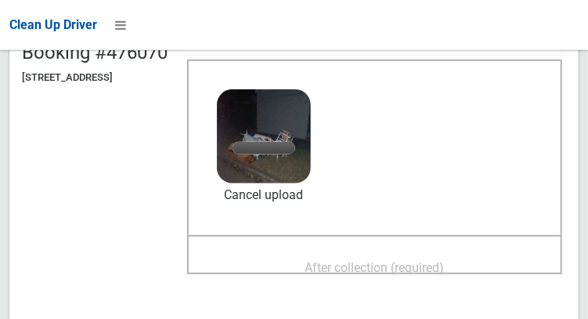
scroll to position [186, 0]
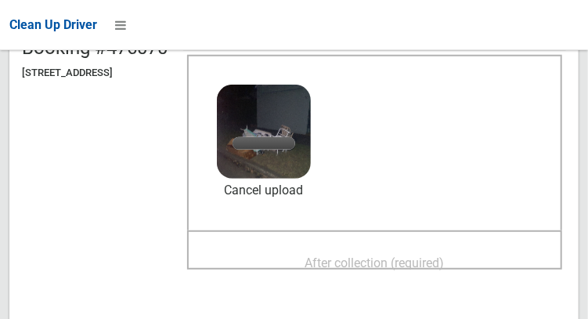
click at [388, 259] on span "After collection (required)" at bounding box center [374, 262] width 139 height 15
click at [384, 256] on span "After collection (required)" at bounding box center [374, 262] width 139 height 15
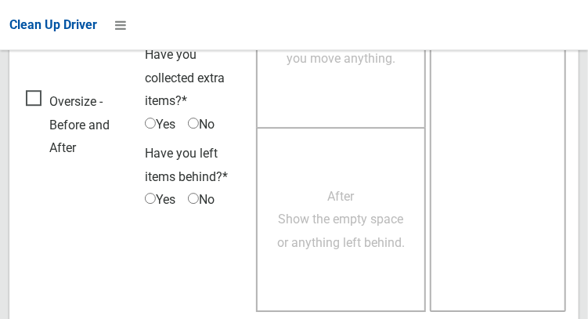
scroll to position [1413, 0]
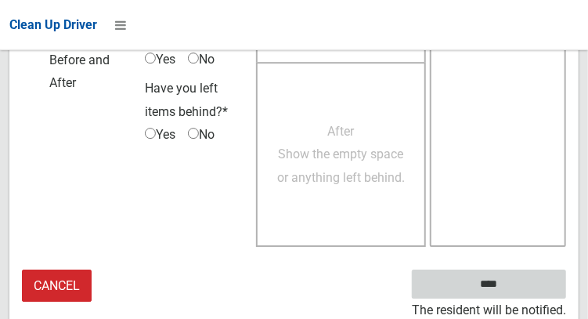
click at [526, 283] on input "****" at bounding box center [489, 283] width 154 height 29
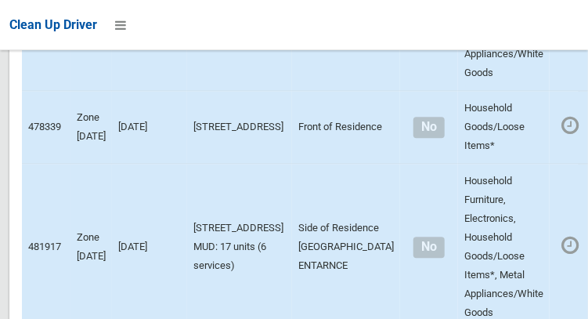
scroll to position [9976, 0]
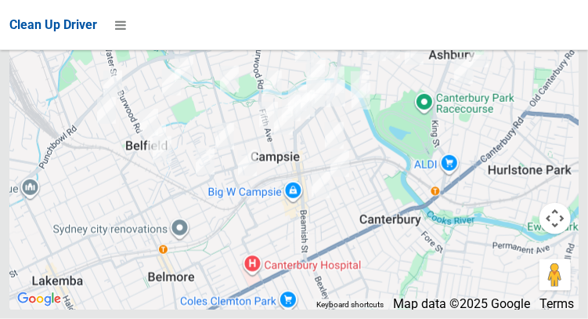
click at [227, 247] on div at bounding box center [293, 113] width 569 height 391
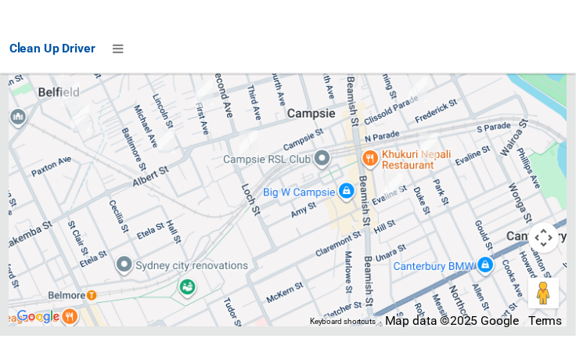
scroll to position [9863, 0]
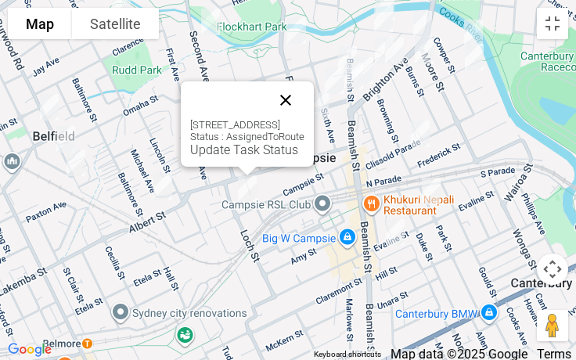
click at [305, 106] on button "Close" at bounding box center [286, 100] width 38 height 38
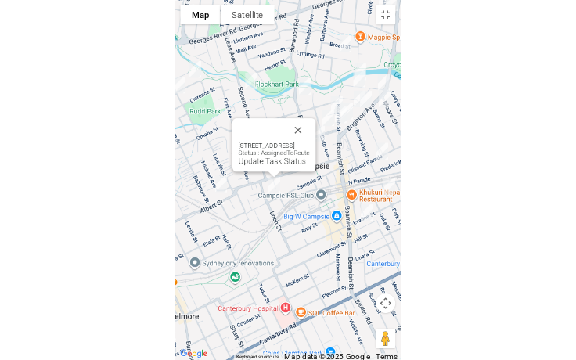
scroll to position [9752, 0]
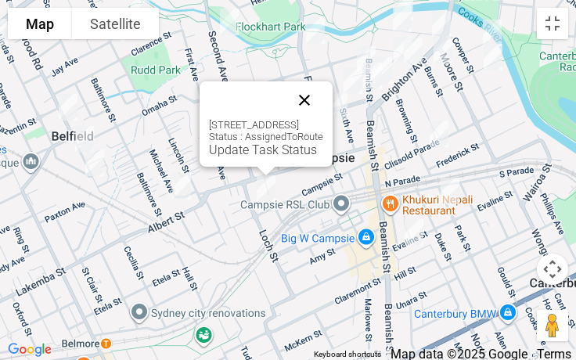
click at [323, 100] on button "Close" at bounding box center [305, 100] width 38 height 38
click at [323, 96] on button "Close" at bounding box center [305, 100] width 38 height 38
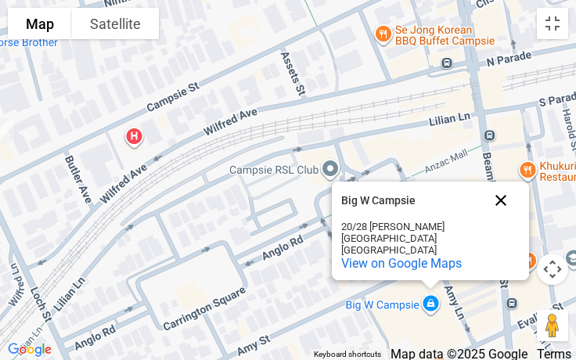
click at [508, 204] on button "Close" at bounding box center [501, 201] width 38 height 38
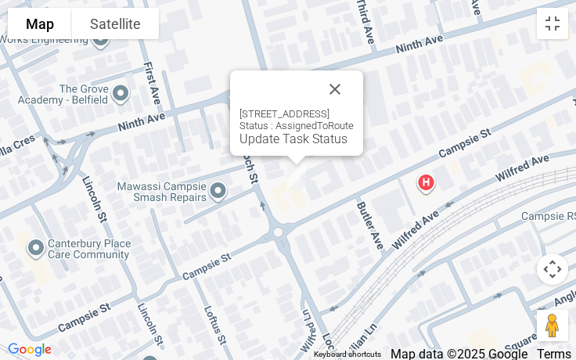
click at [354, 108] on div "[STREET_ADDRESS] Status : AssignedToRoute Update Task Status" at bounding box center [297, 127] width 114 height 38
click at [354, 96] on button "Close" at bounding box center [335, 89] width 38 height 38
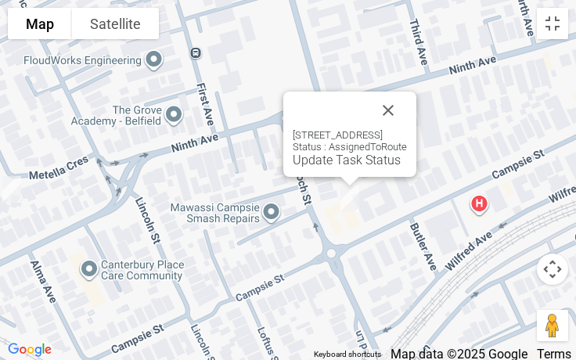
click at [416, 123] on div "[STREET_ADDRESS] Status : AssignedToRoute Update Task Status" at bounding box center [349, 134] width 133 height 85
click at [407, 110] on button "Close" at bounding box center [389, 111] width 38 height 38
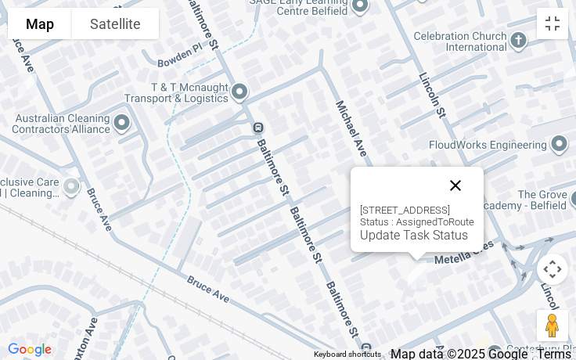
click at [474, 188] on button "Close" at bounding box center [456, 186] width 38 height 38
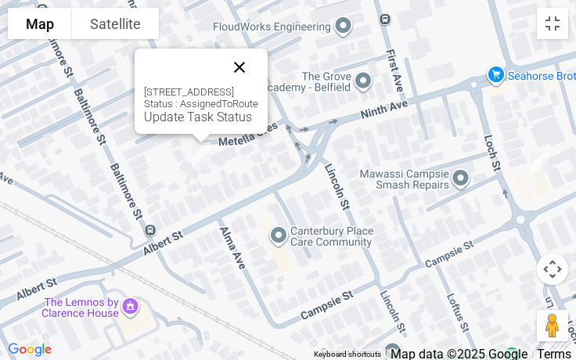
click at [258, 74] on button "Close" at bounding box center [240, 68] width 38 height 38
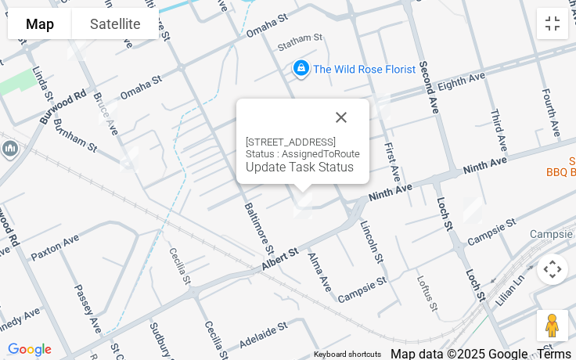
click at [291, 175] on div "[STREET_ADDRESS] Status : AssignedToRoute Update Task Status" at bounding box center [302, 141] width 133 height 85
click at [284, 168] on link "Update Task Status" at bounding box center [300, 167] width 108 height 15
click at [276, 175] on div "[STREET_ADDRESS] Status : AssignedToRoute Update Task Status" at bounding box center [302, 141] width 133 height 85
